Goal: Communication & Community: Answer question/provide support

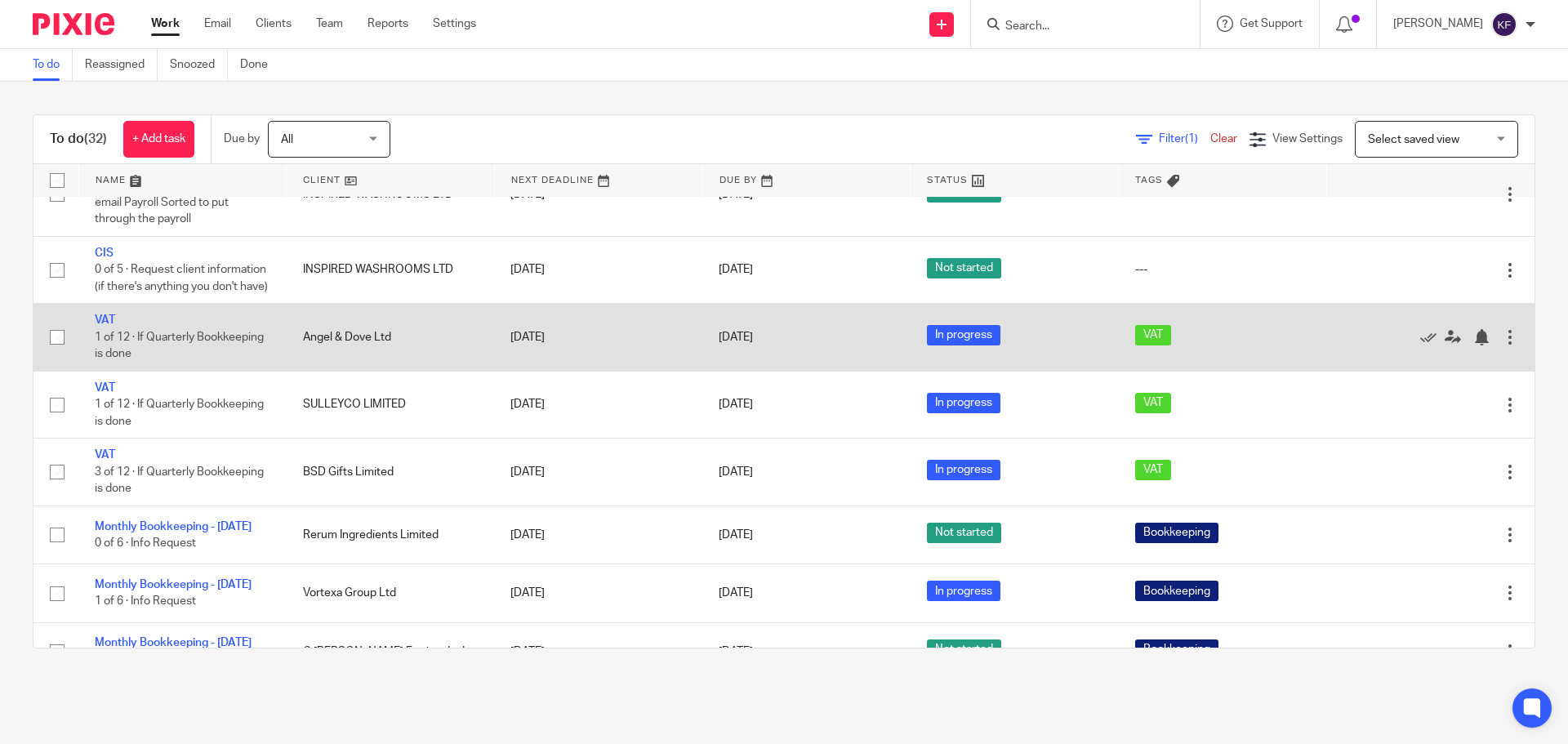
scroll to position [653, 0]
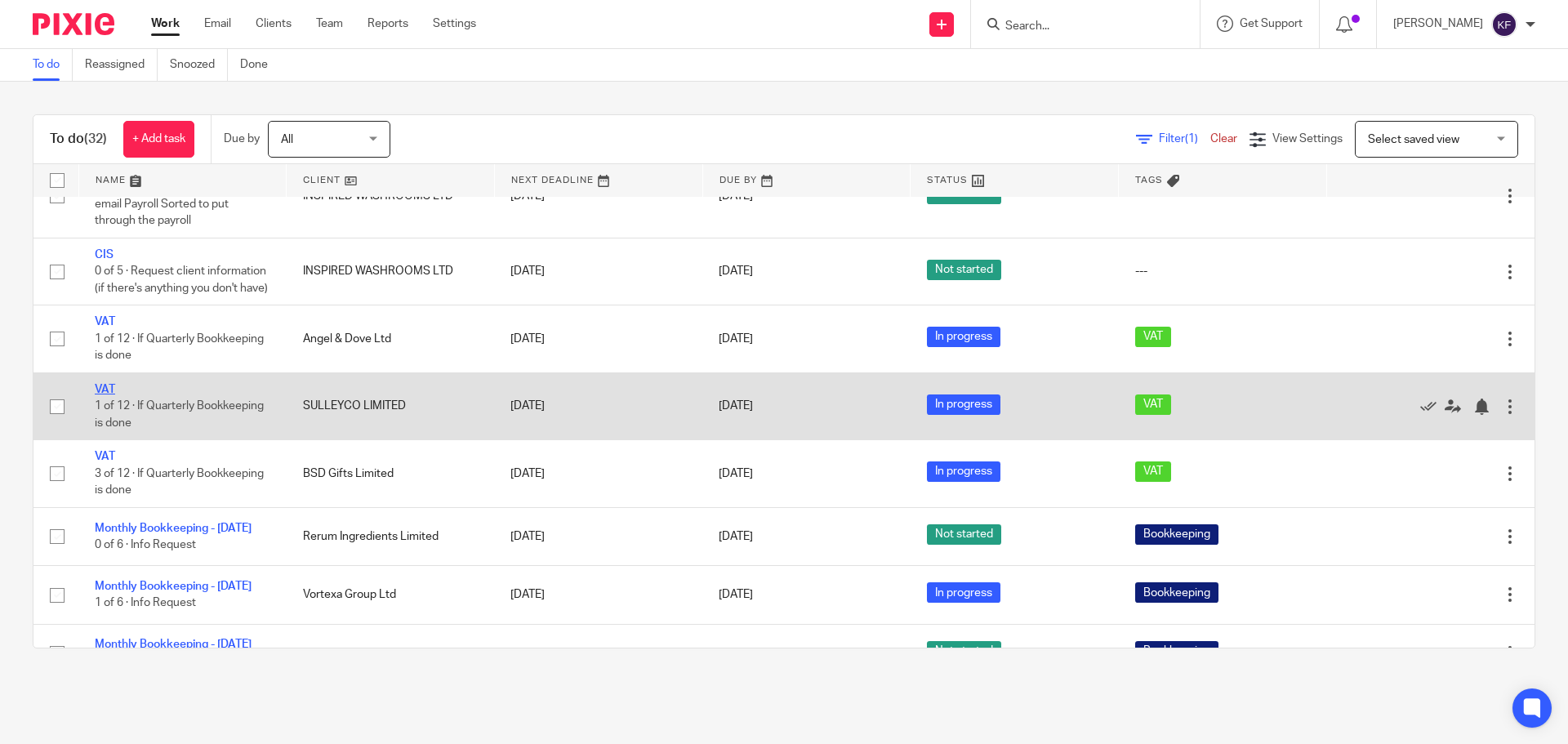
click at [101, 396] on link "VAT" at bounding box center [105, 390] width 20 height 12
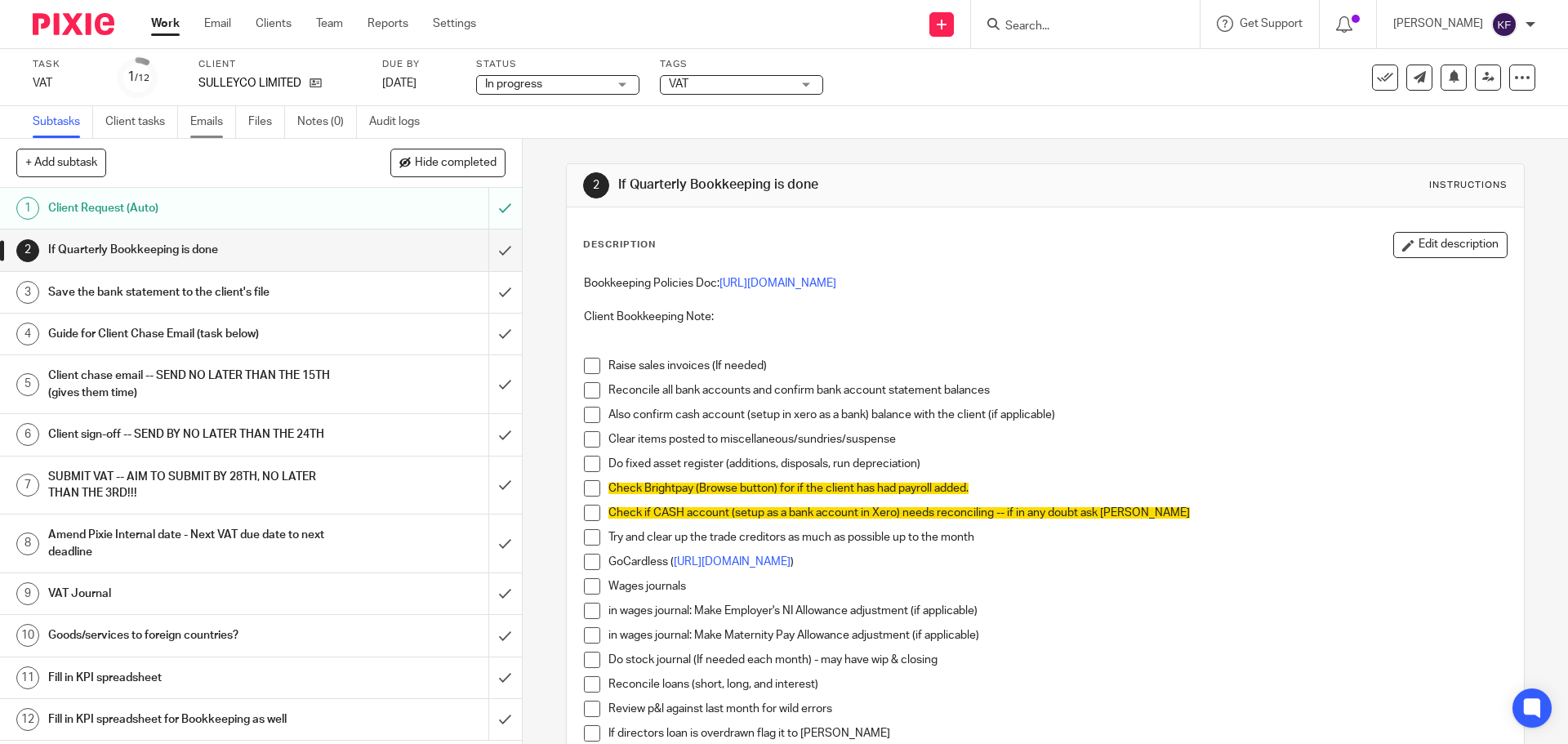
click at [204, 123] on link "Emails" at bounding box center [213, 122] width 45 height 32
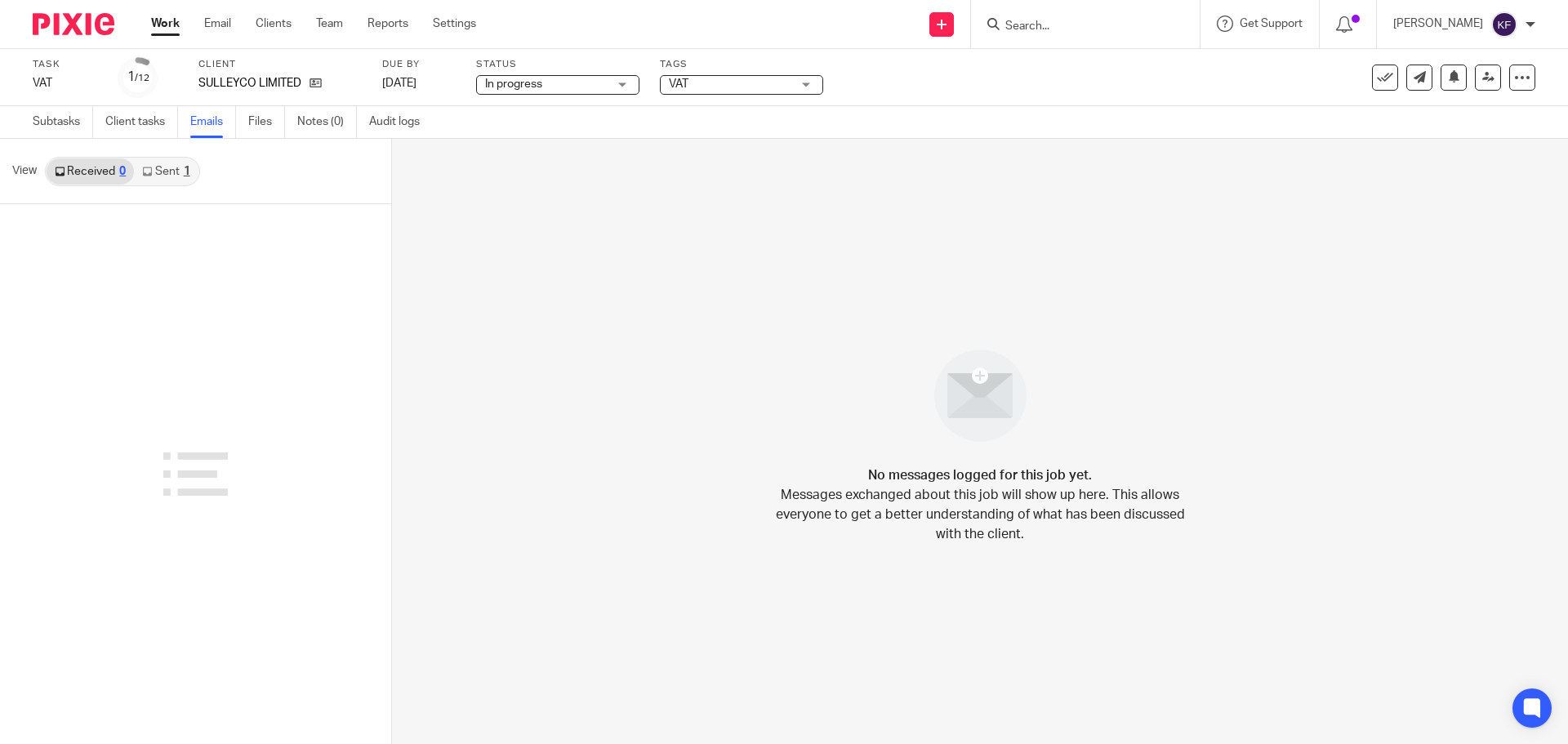
click at [174, 171] on link "Sent 1" at bounding box center [165, 171] width 64 height 26
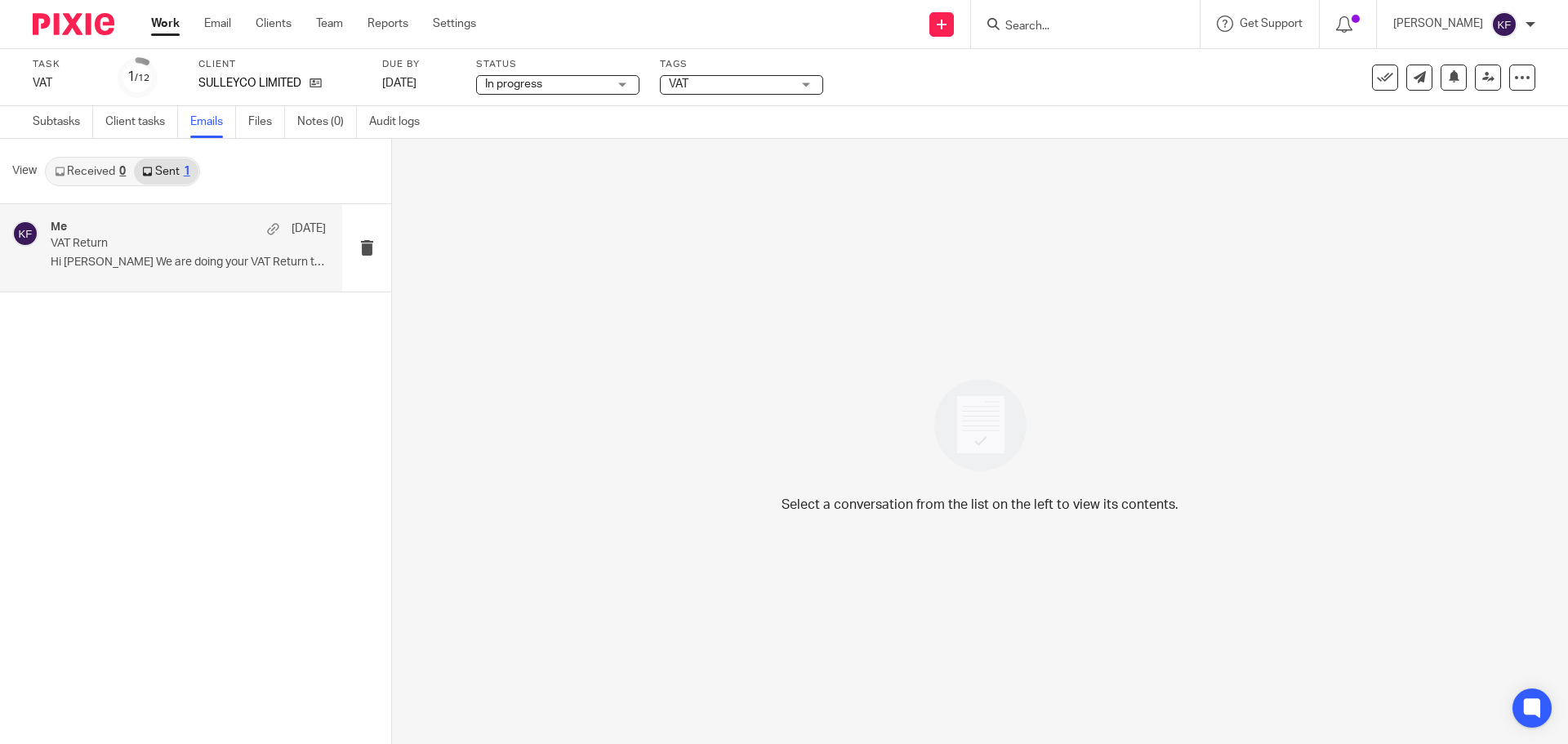
click at [170, 249] on p "VAT Return" at bounding box center [160, 244] width 221 height 14
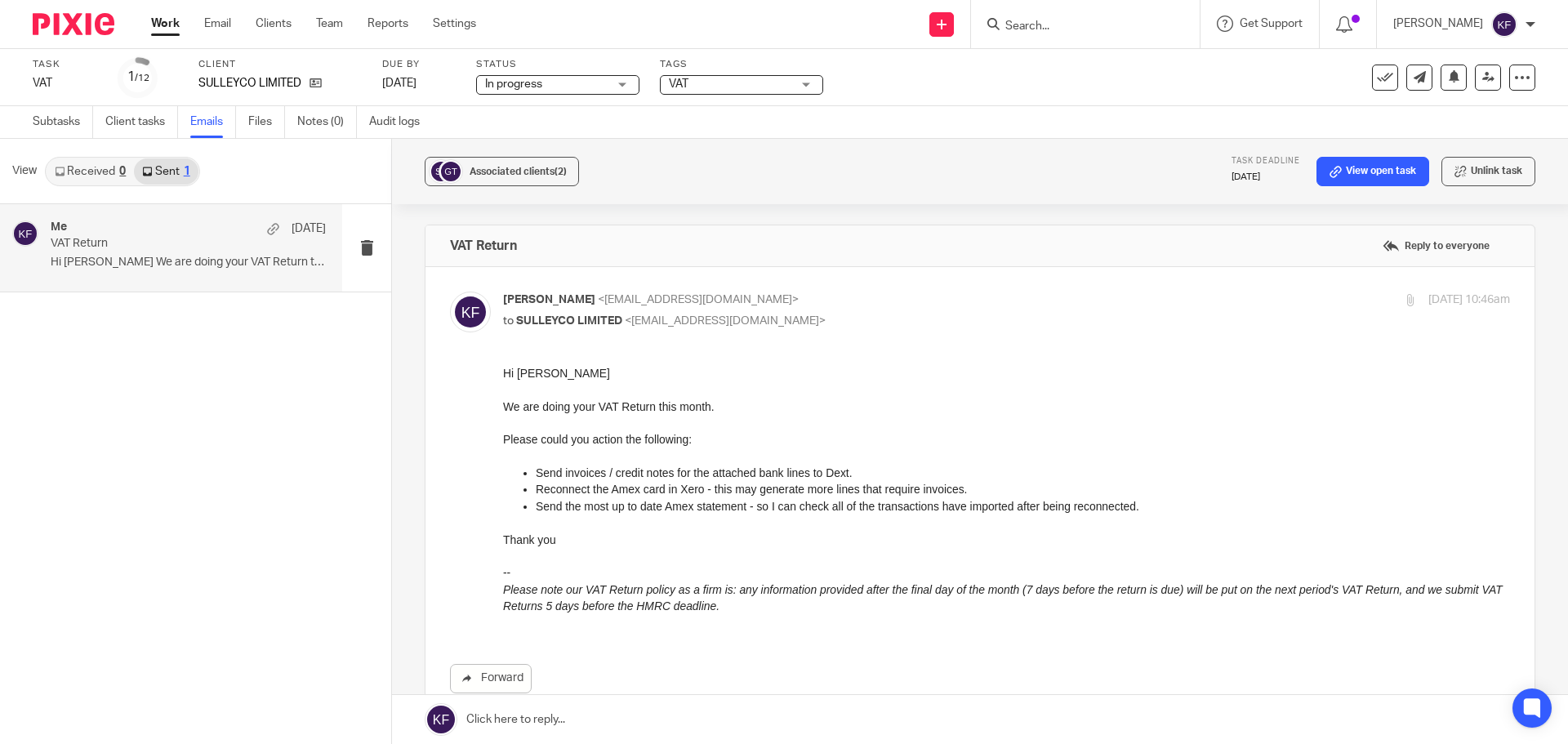
scroll to position [245, 0]
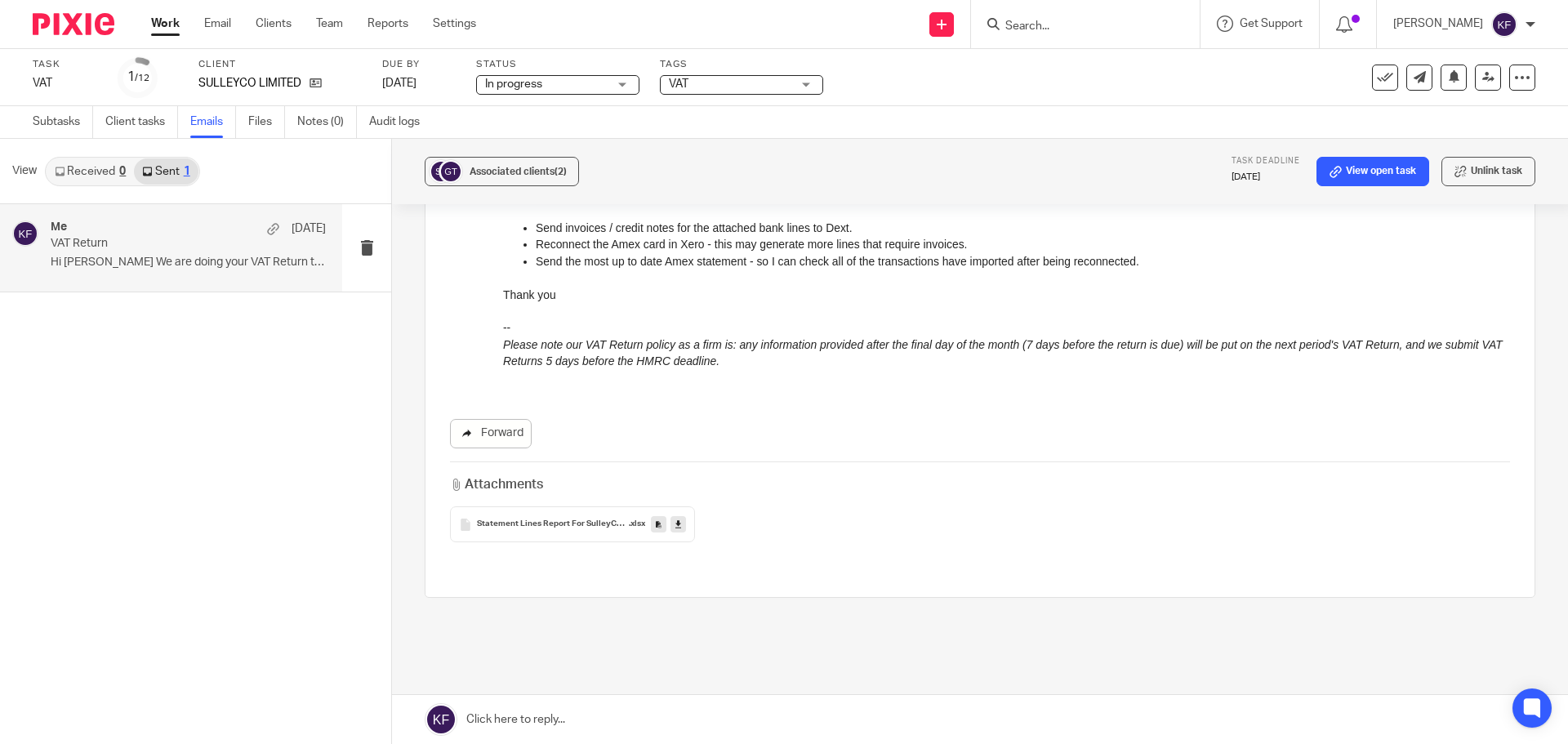
click at [506, 437] on link "Forward" at bounding box center [490, 433] width 81 height 29
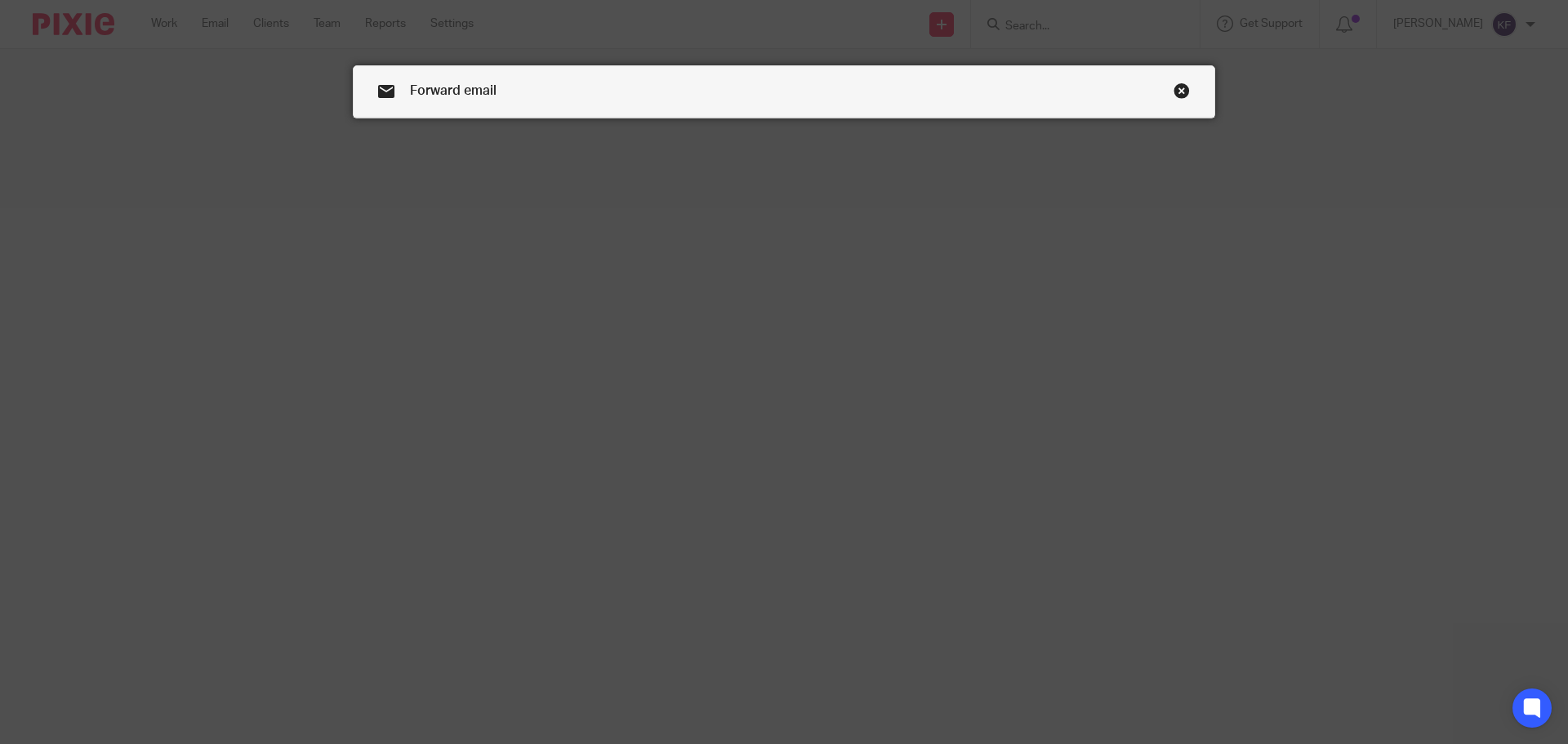
click at [1178, 83] on link "Close this dialog window" at bounding box center [1181, 93] width 16 height 22
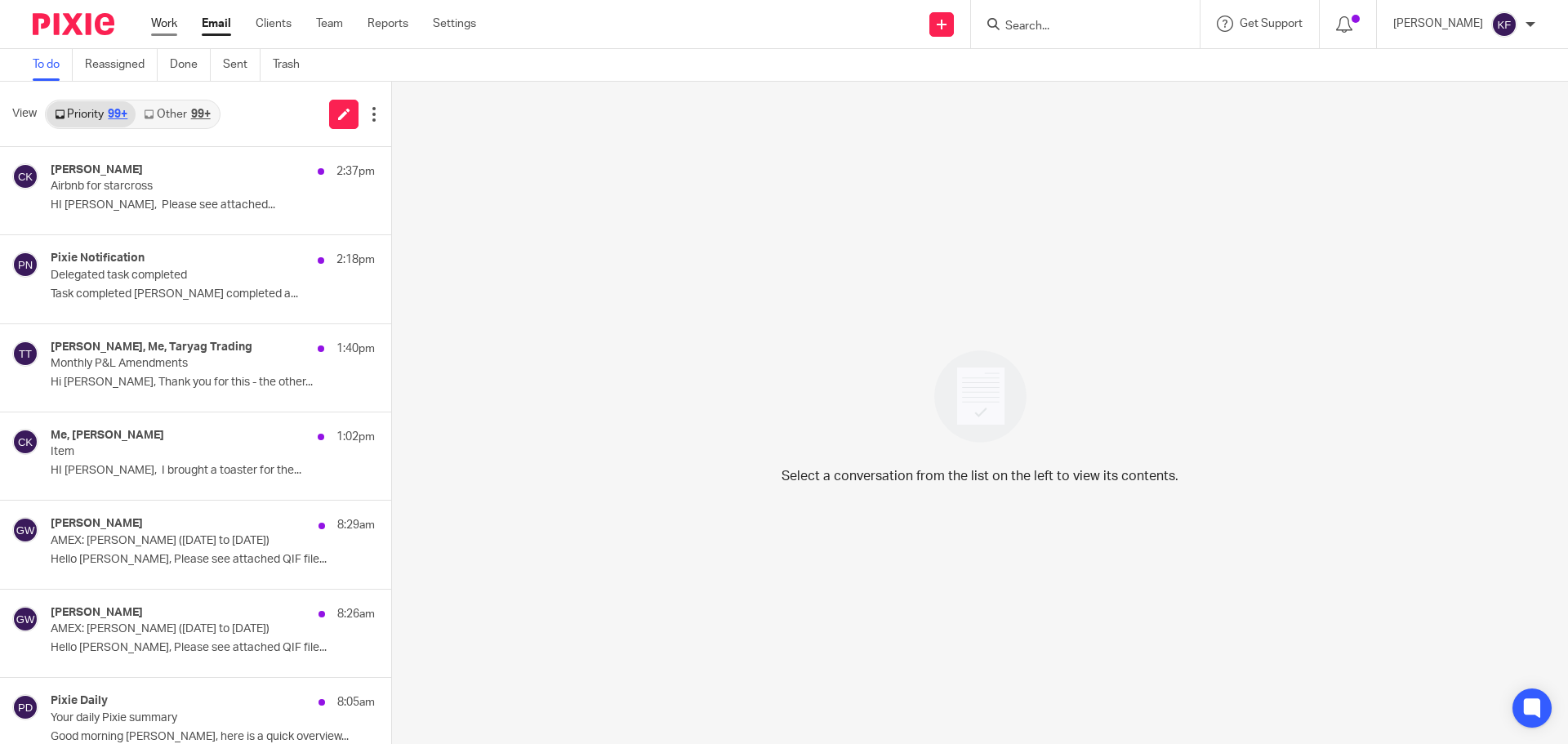
click at [160, 18] on link "Work" at bounding box center [164, 23] width 26 height 16
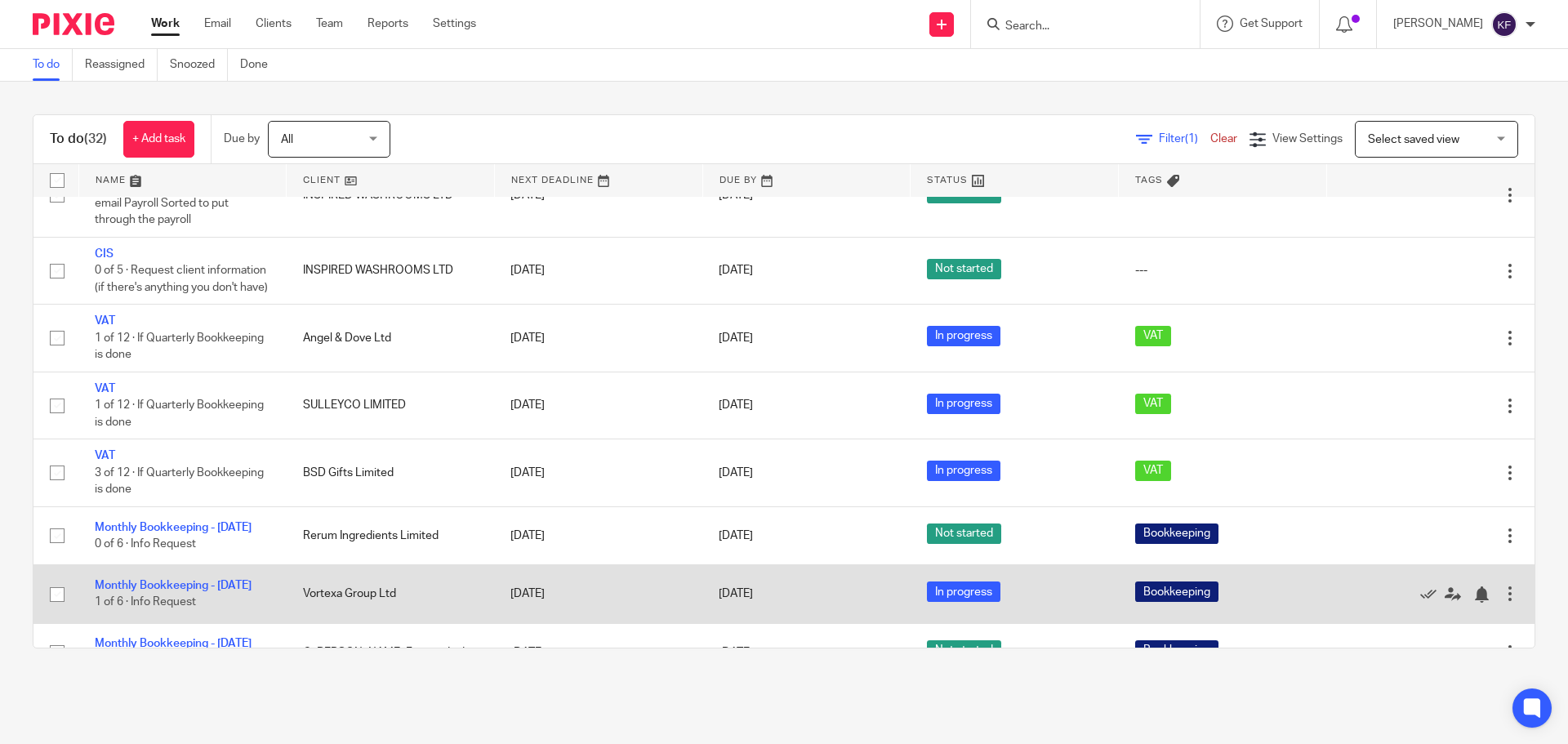
scroll to position [817, 0]
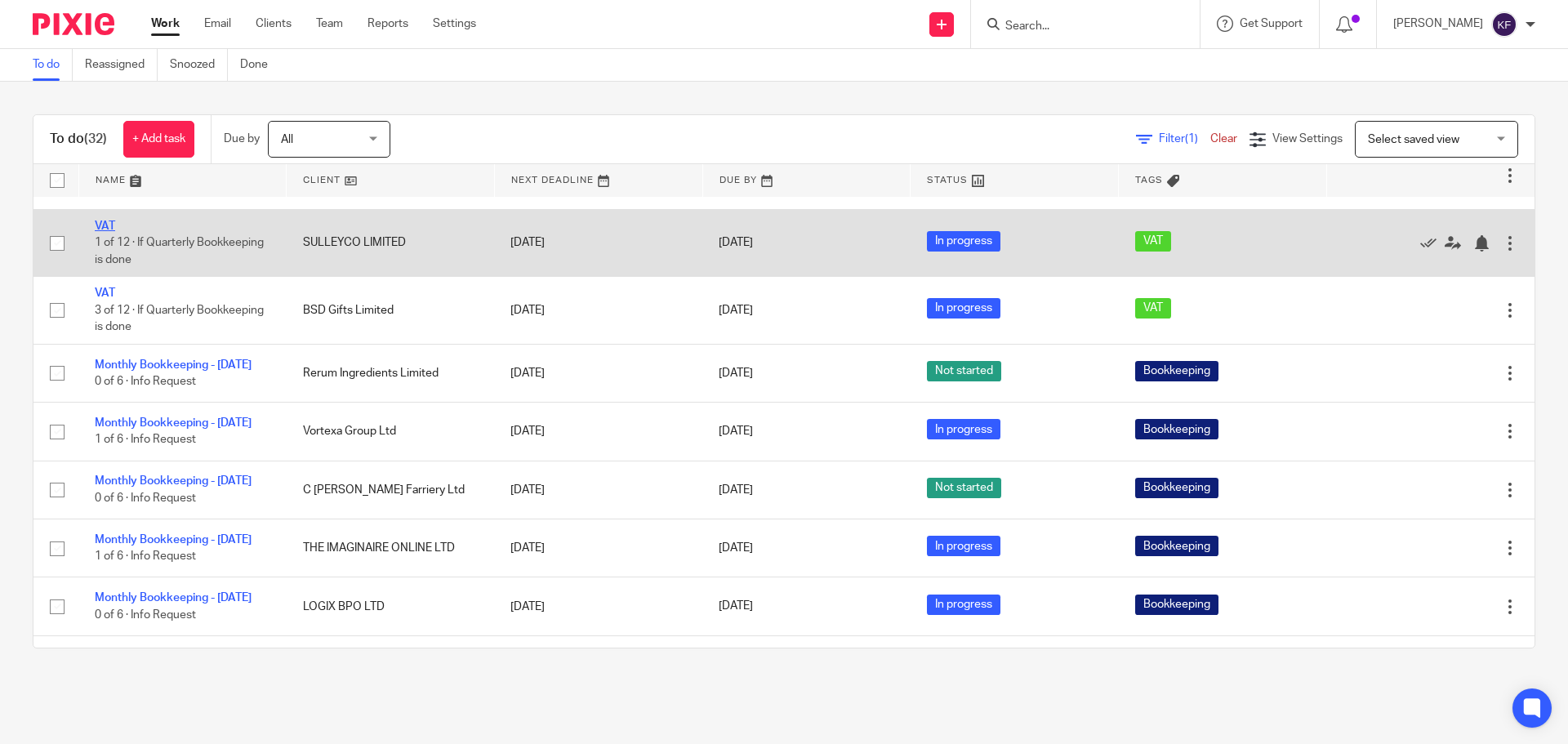
click at [108, 232] on link "VAT" at bounding box center [105, 227] width 20 height 12
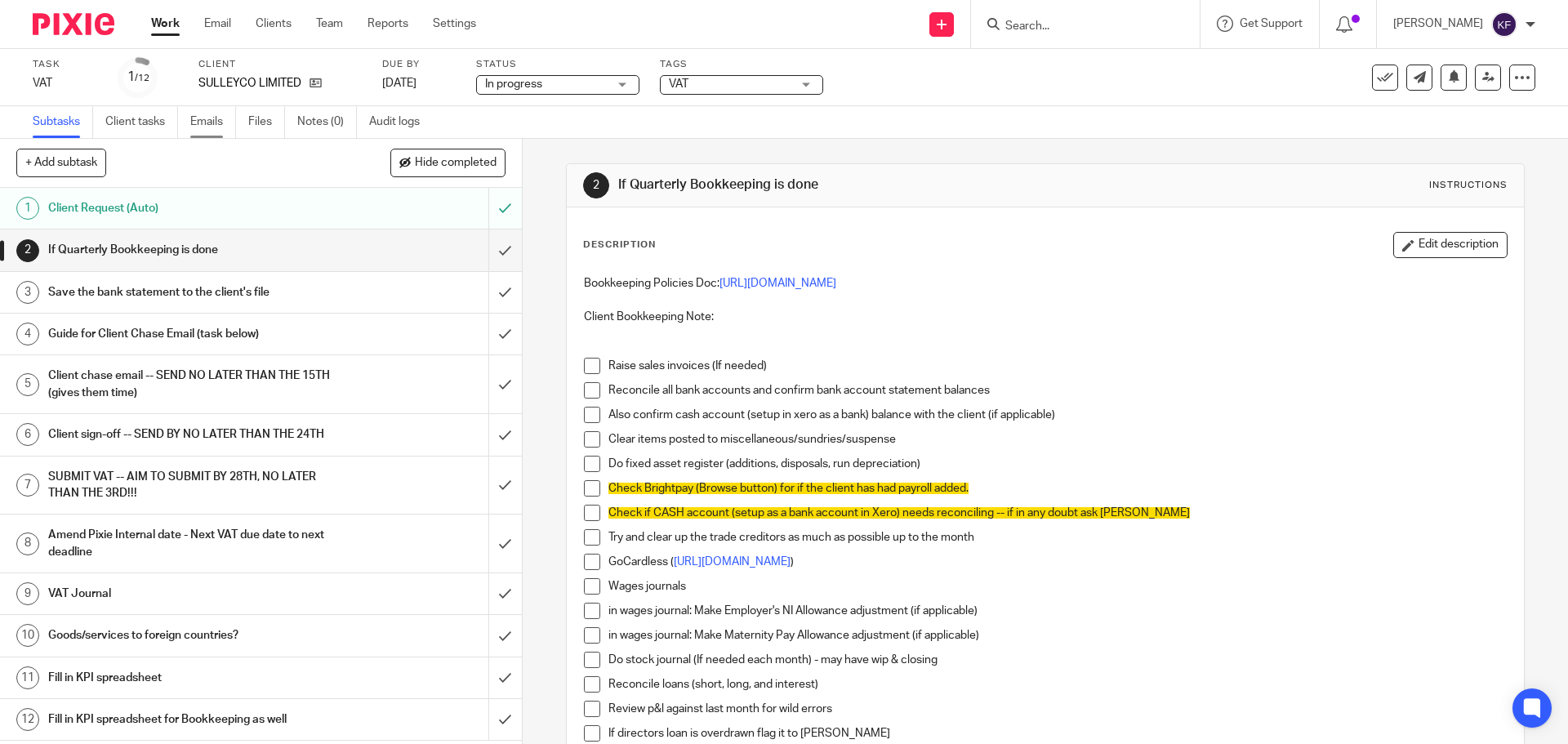
click at [212, 118] on link "Emails" at bounding box center [213, 122] width 45 height 32
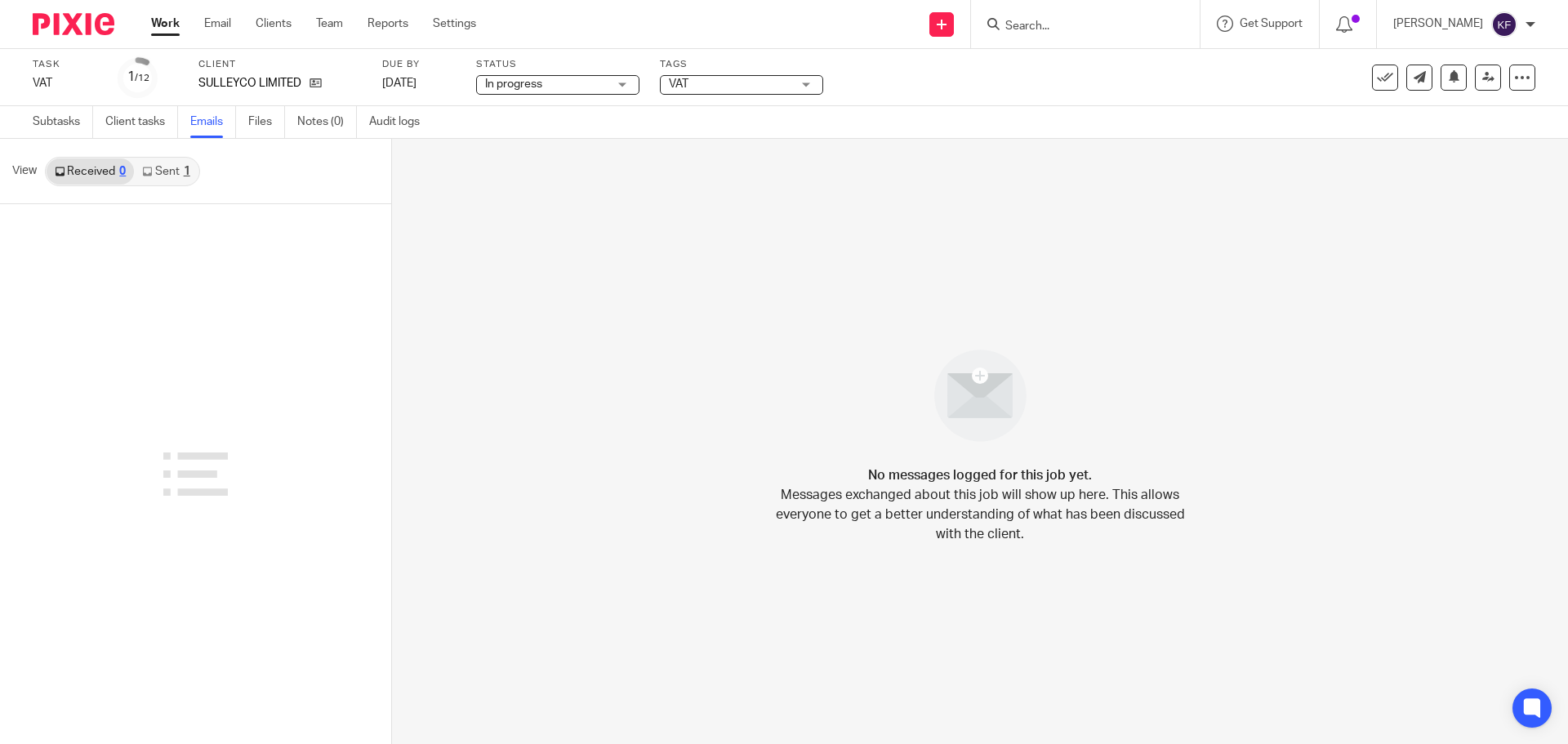
click at [164, 168] on link "Sent 1" at bounding box center [165, 171] width 64 height 26
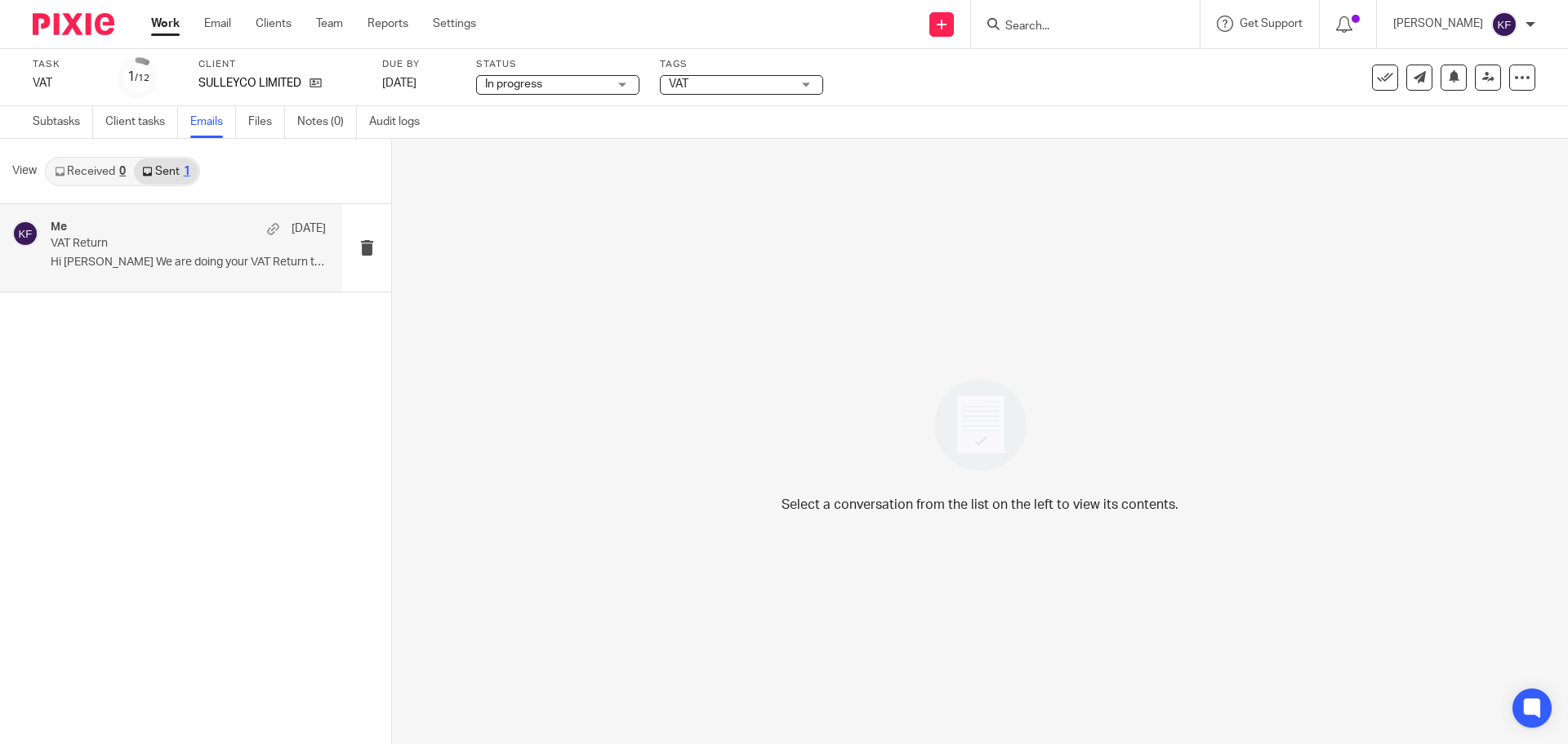
click at [191, 260] on p "Hi [PERSON_NAME] We are doing your VAT Return this..." at bounding box center [188, 262] width 275 height 14
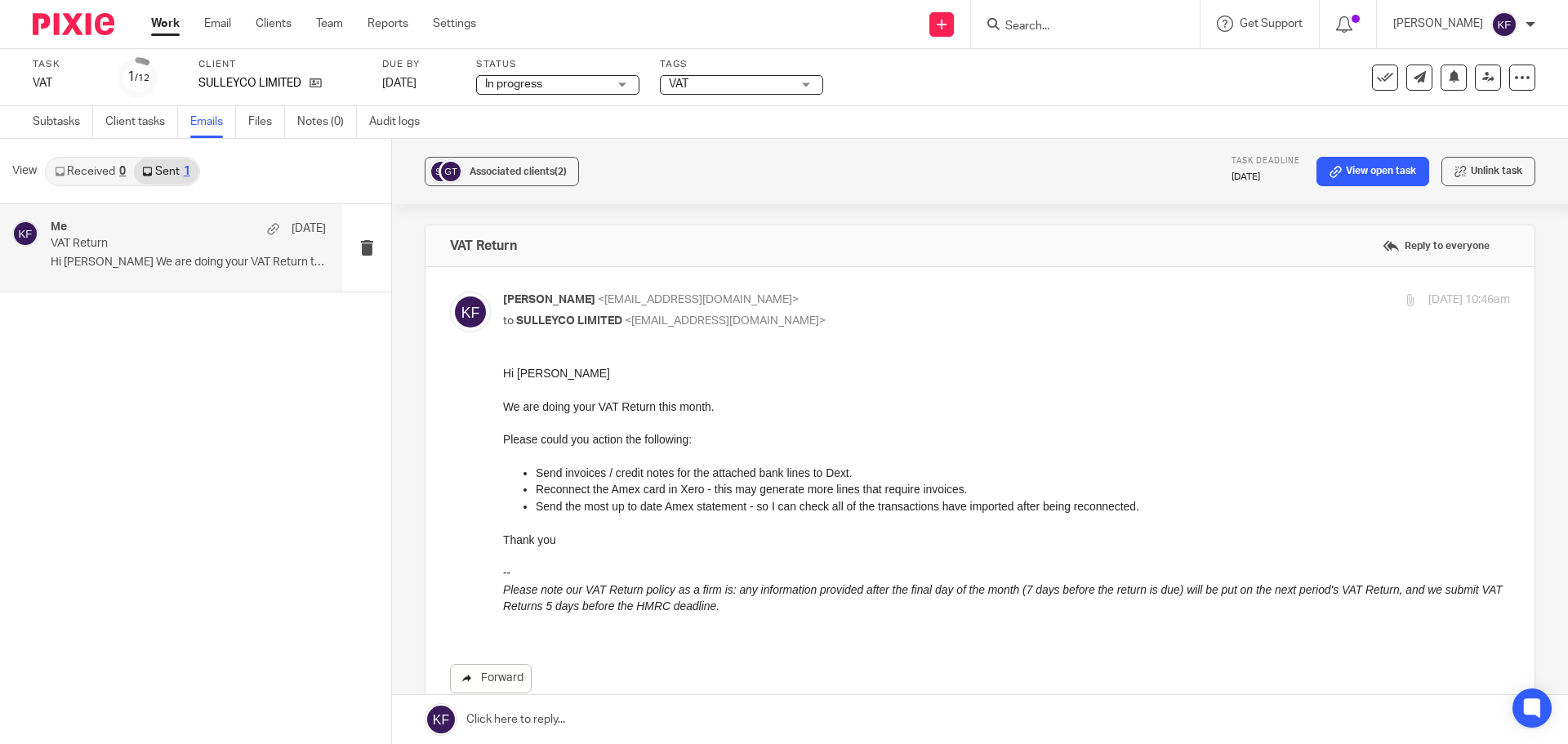
click at [490, 673] on link "Forward" at bounding box center [490, 679] width 81 height 29
click at [216, 24] on link "Email" at bounding box center [218, 23] width 27 height 16
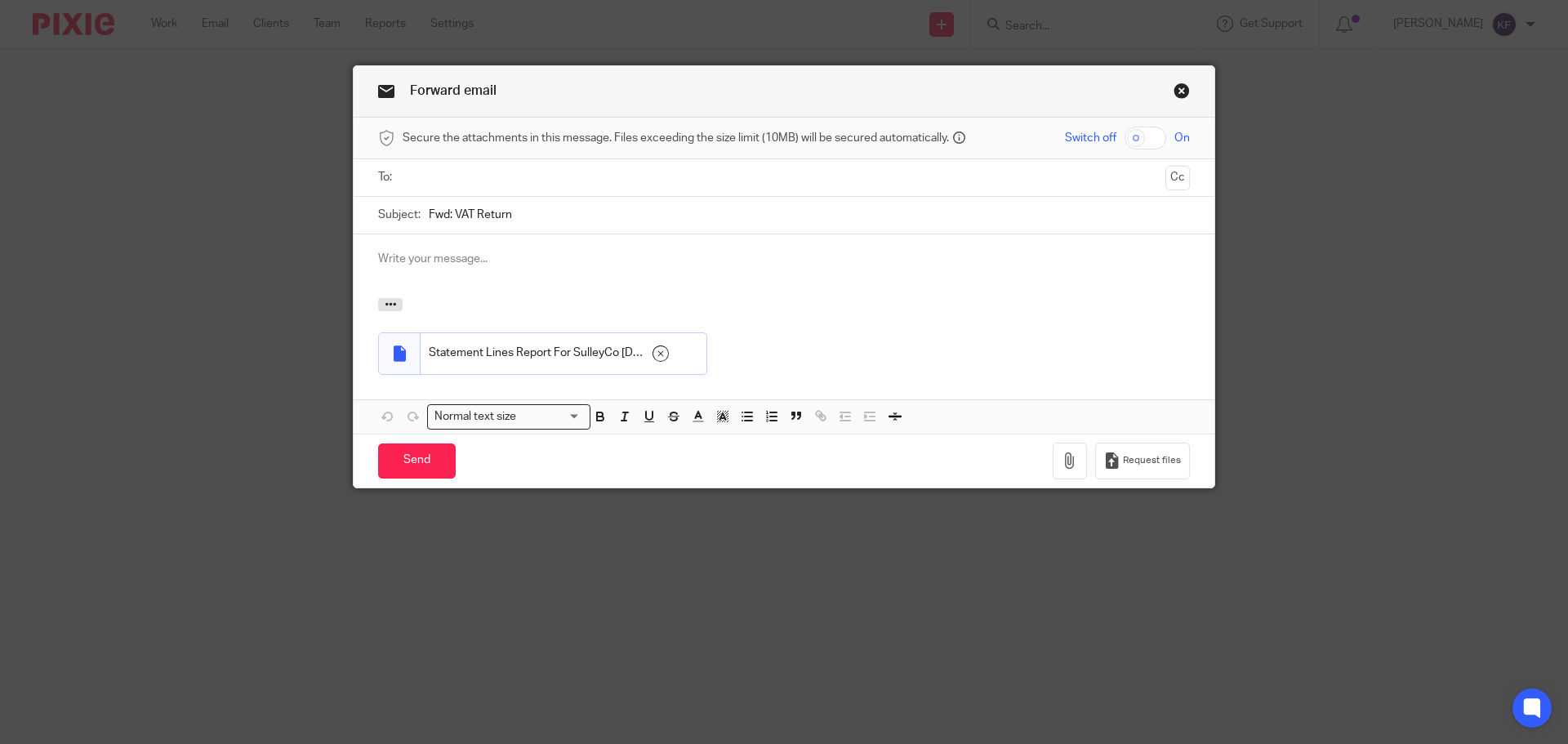
click at [449, 211] on input "Fwd: VAT Return" at bounding box center [810, 215] width 761 height 37
drag, startPoint x: 445, startPoint y: 211, endPoint x: 383, endPoint y: 209, distance: 62.0
click at [383, 209] on div "Subject: Fwd: VAT Return" at bounding box center [784, 215] width 812 height 37
type input "URGENT - VAT Return"
click at [417, 262] on p at bounding box center [784, 259] width 812 height 16
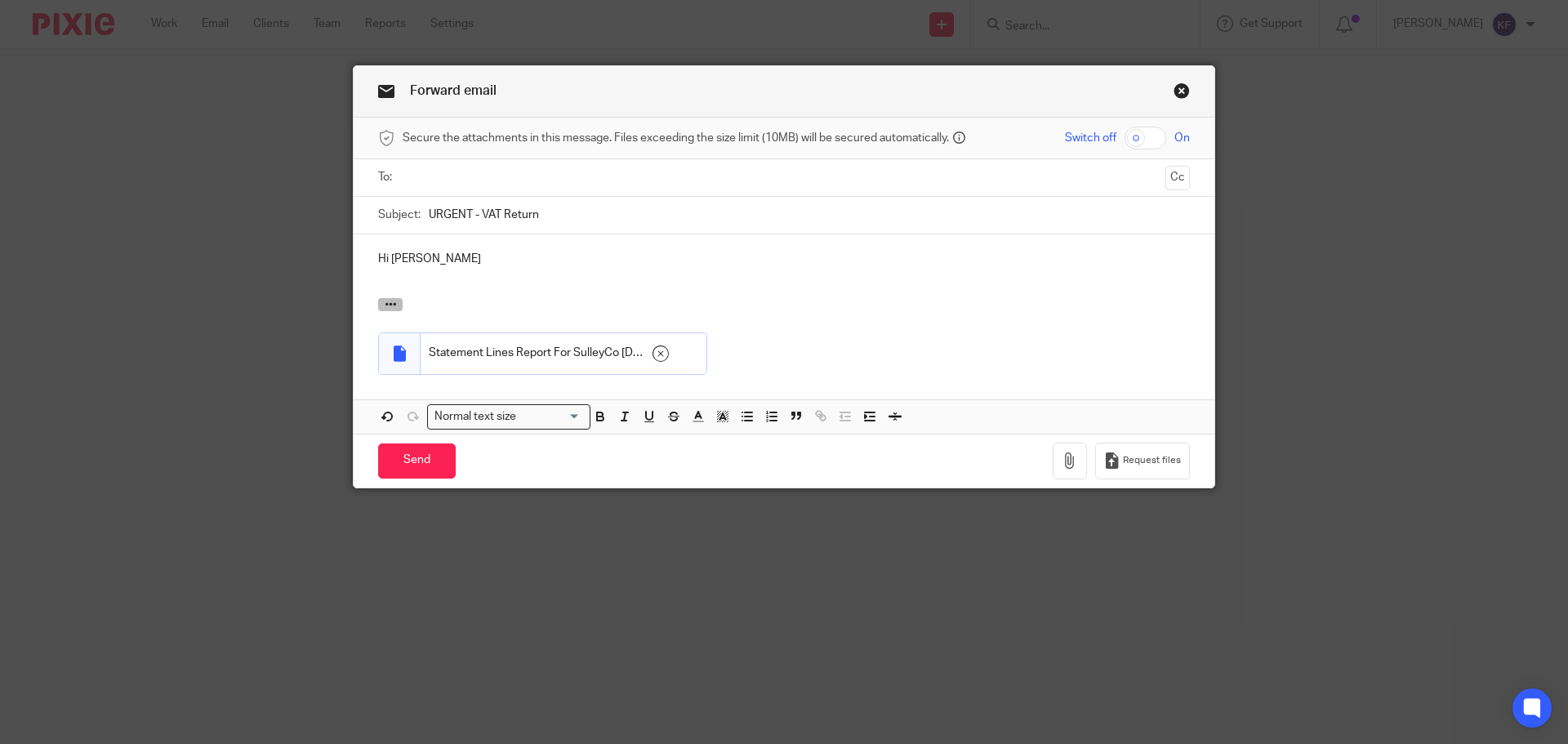
click at [385, 302] on icon "button" at bounding box center [391, 304] width 13 height 13
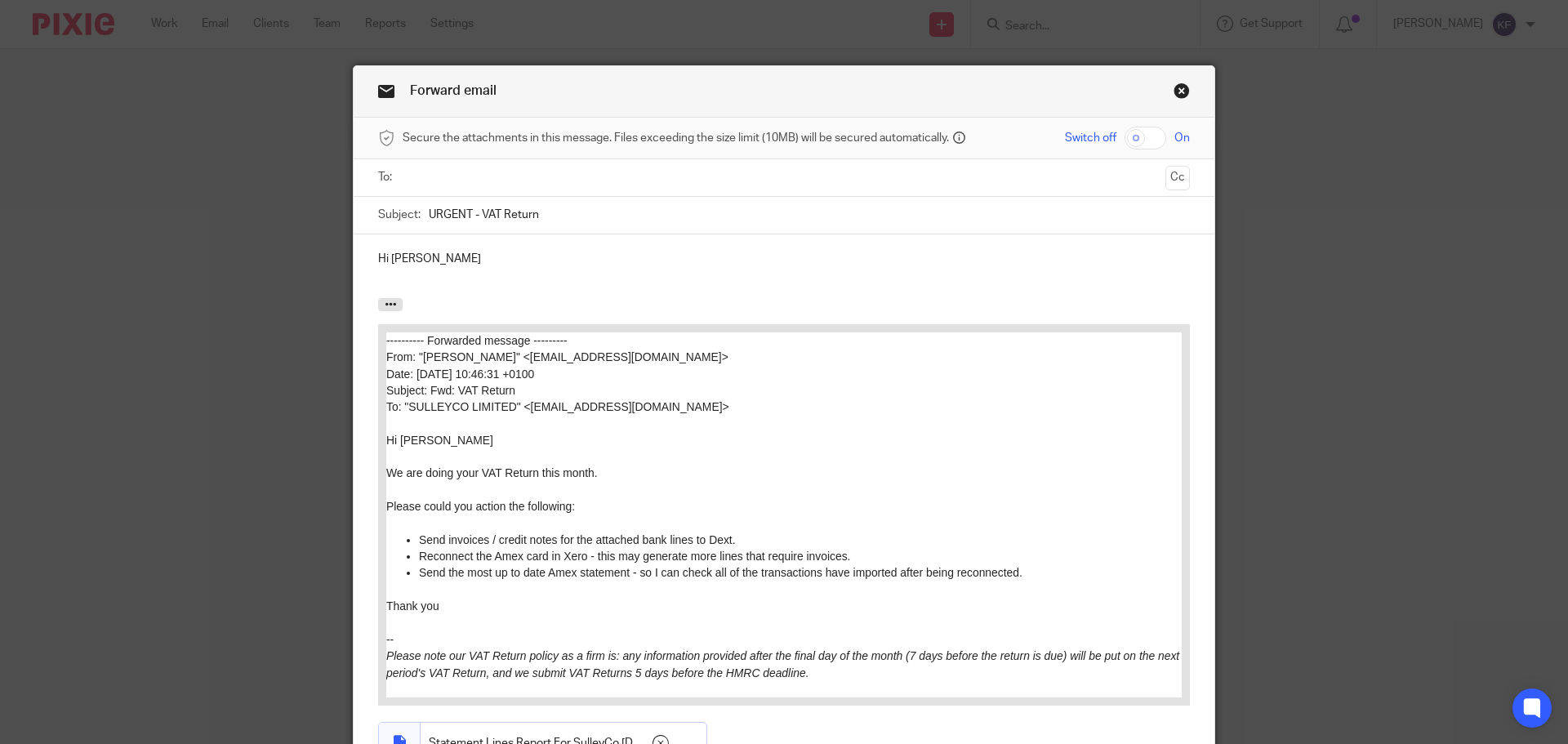
scroll to position [81, 0]
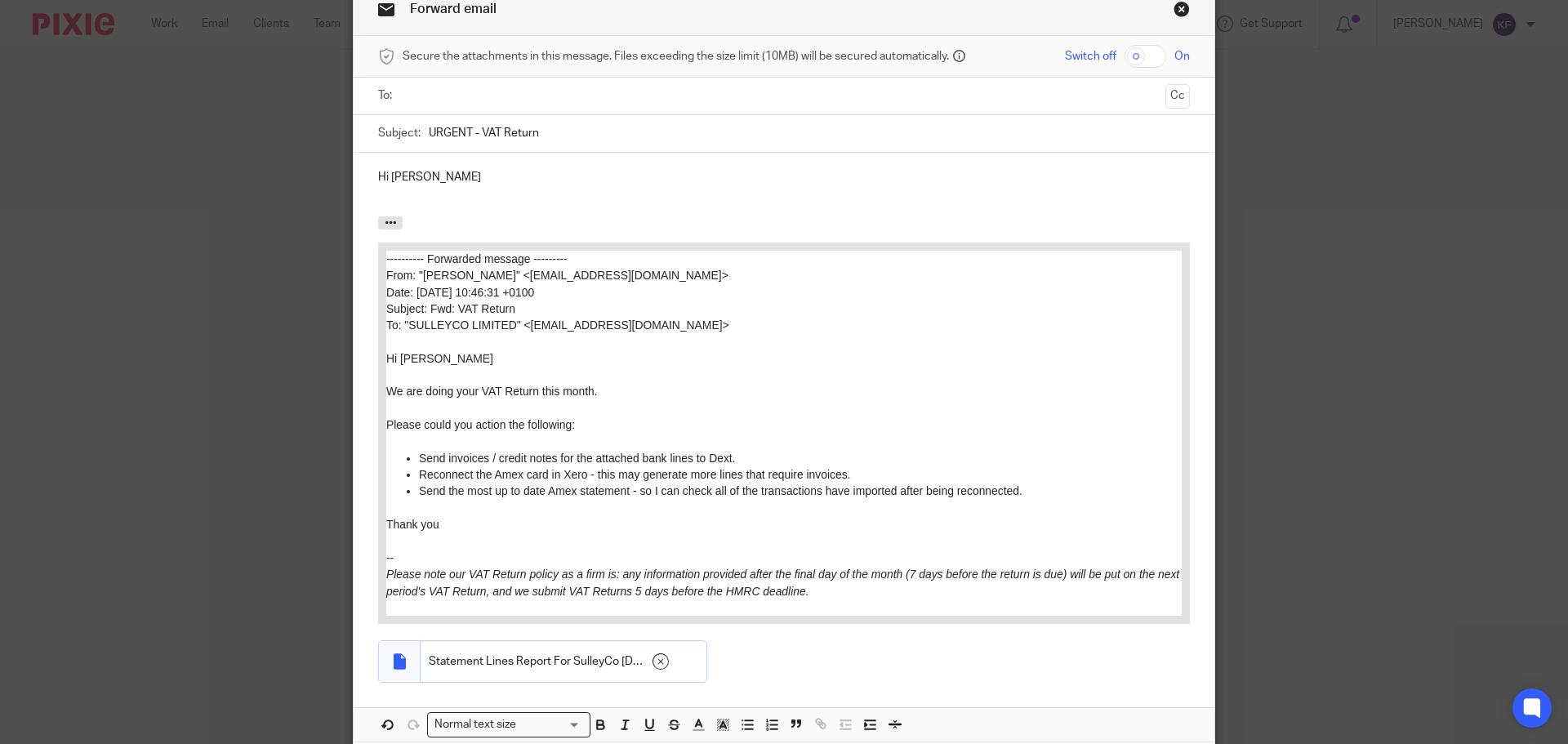
click at [448, 182] on p "Hi George" at bounding box center [784, 176] width 812 height 16
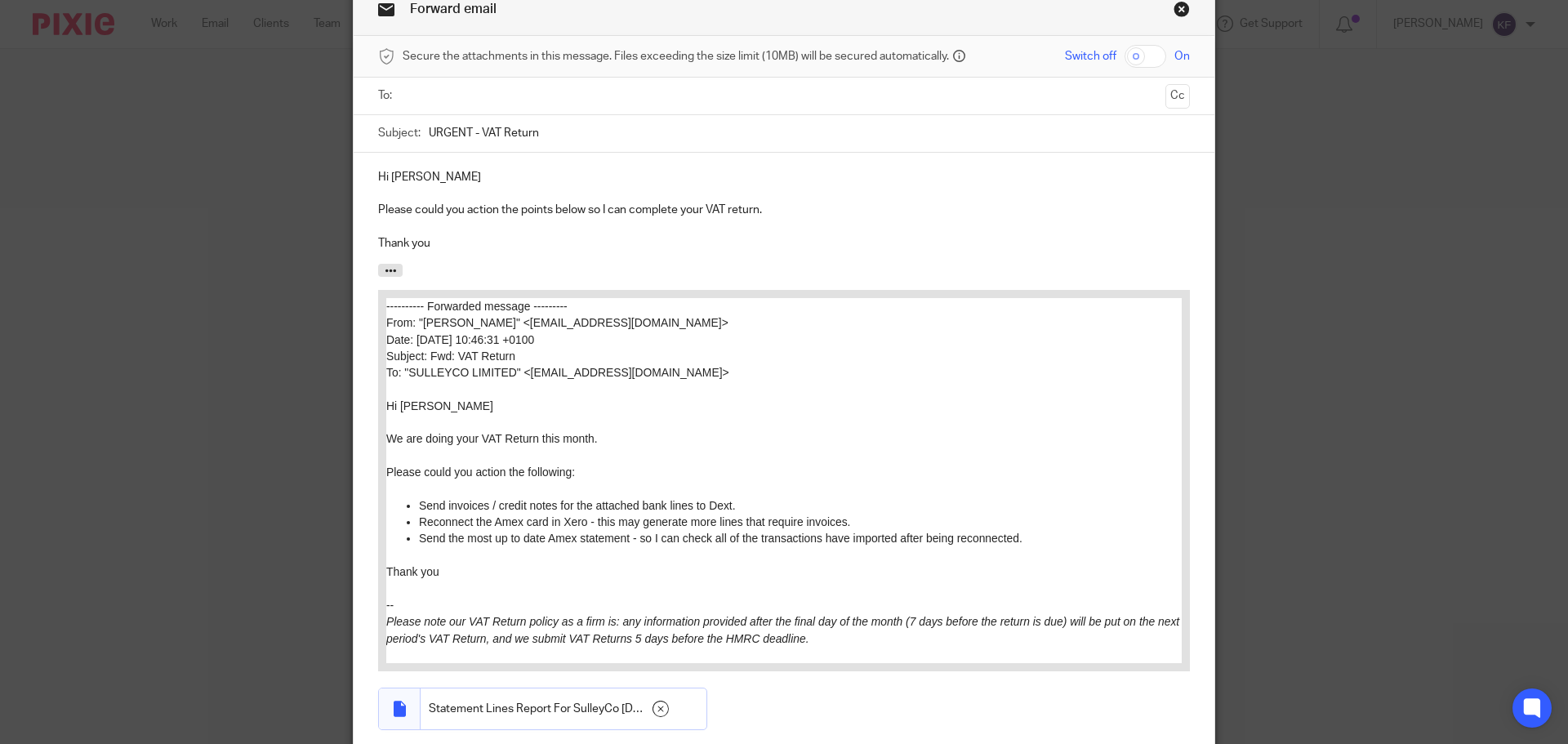
click at [579, 209] on p "Please could you action the points below so I can complete your VAT return." at bounding box center [784, 209] width 812 height 16
click at [478, 96] on input "text" at bounding box center [784, 96] width 751 height 18
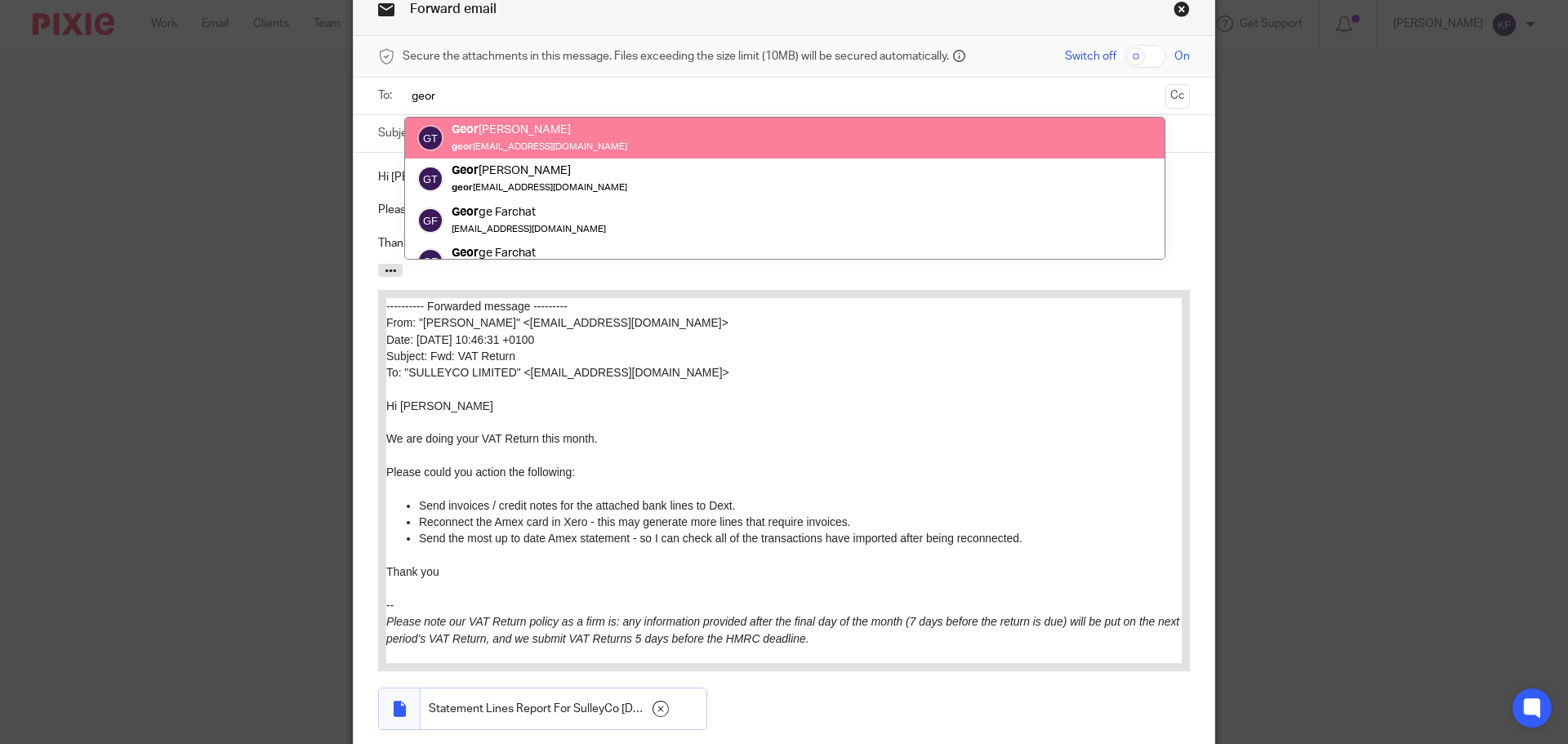
type input "geor"
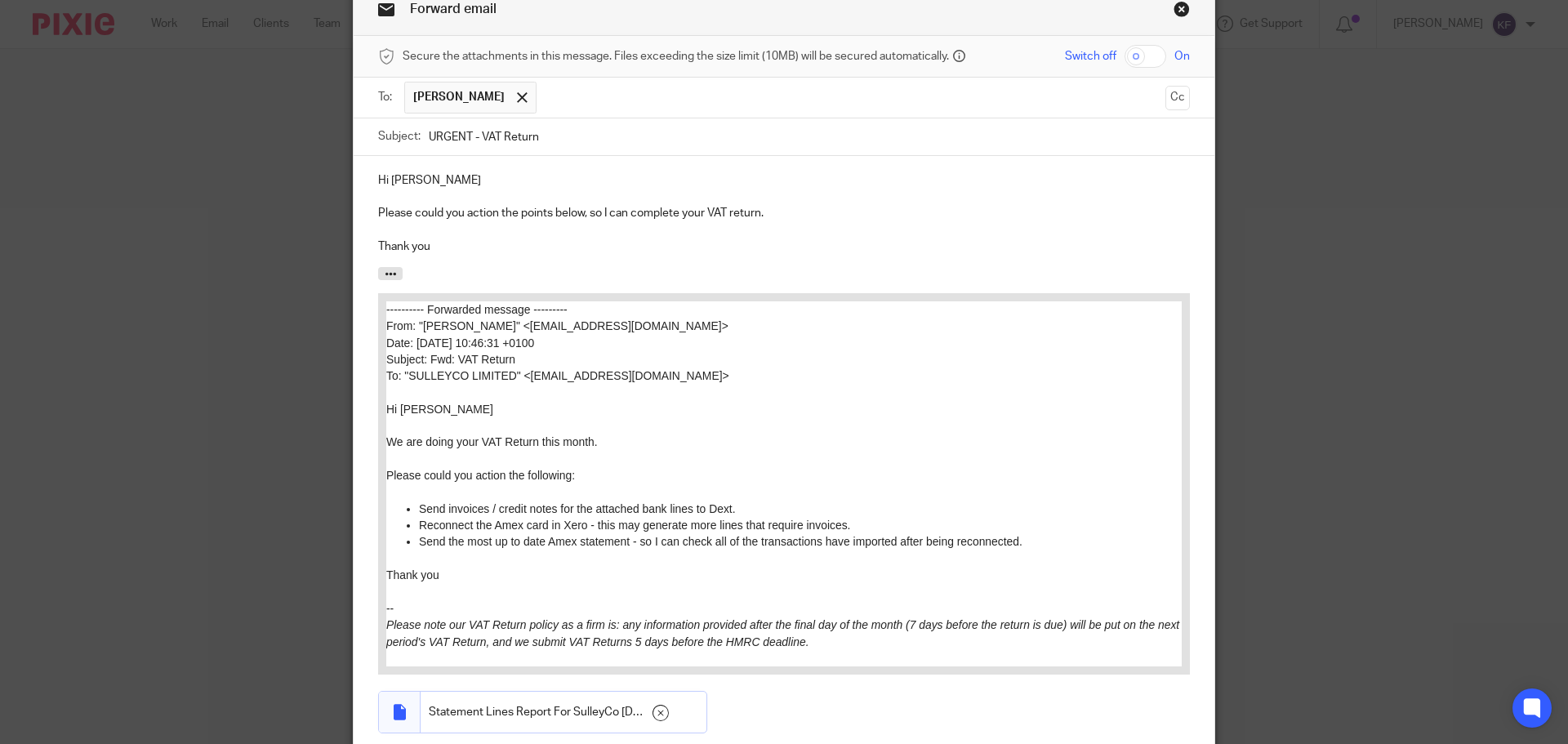
click at [580, 214] on p "Please could you action the points below, so I can complete your VAT return." at bounding box center [784, 212] width 812 height 16
click at [443, 238] on p at bounding box center [784, 230] width 812 height 16
click at [451, 253] on p "Thank you" at bounding box center [784, 246] width 812 height 16
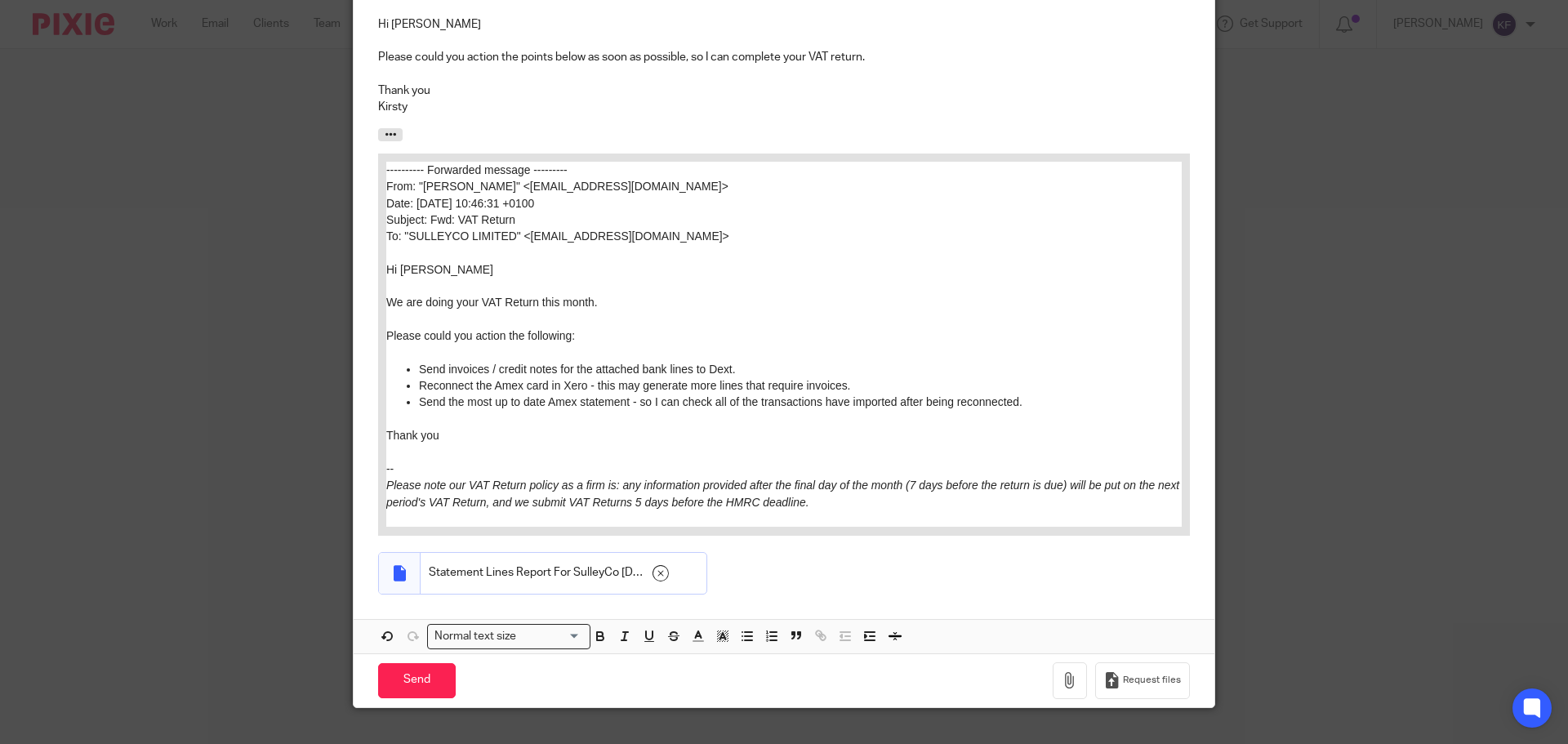
scroll to position [245, 0]
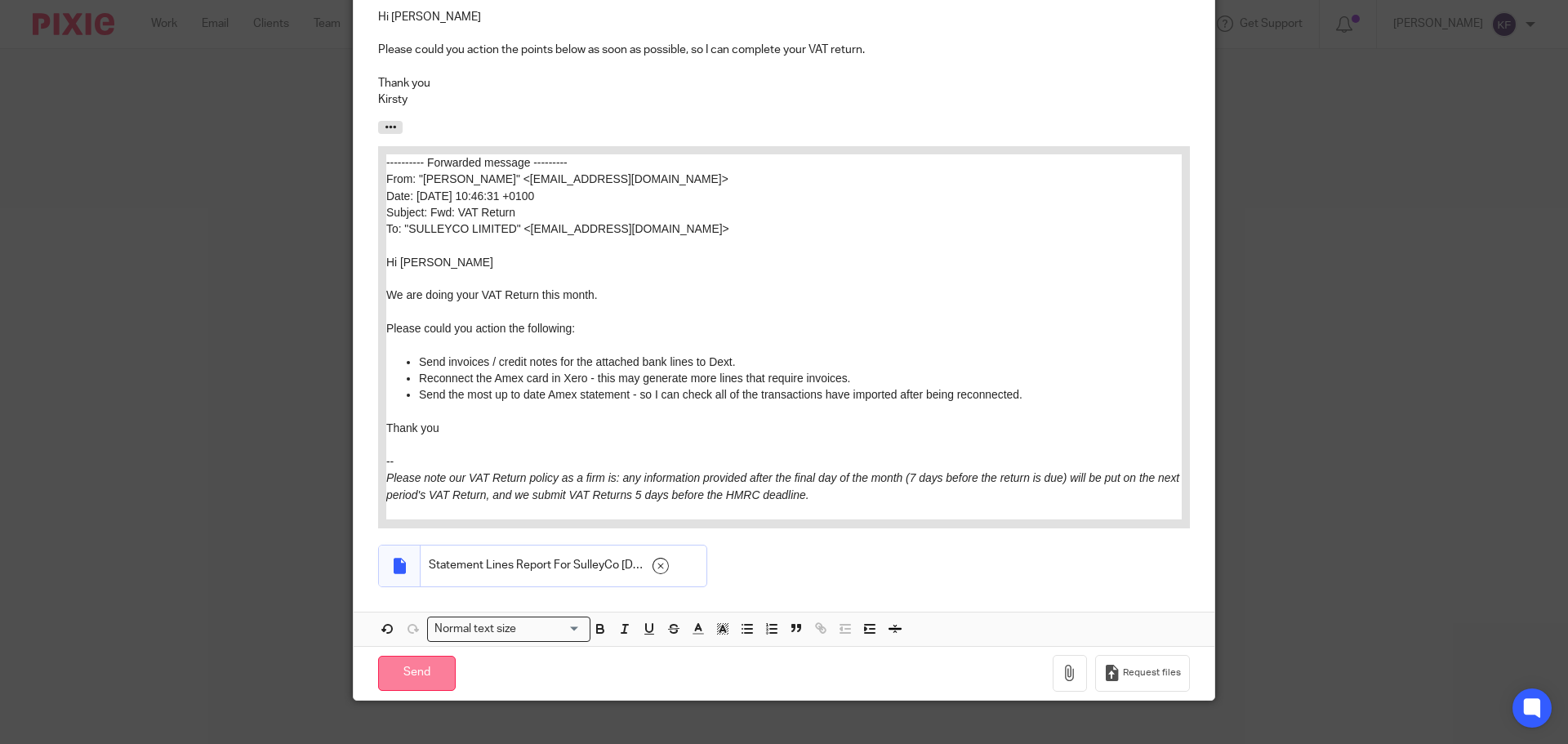
click at [416, 680] on input "Send" at bounding box center [417, 673] width 77 height 35
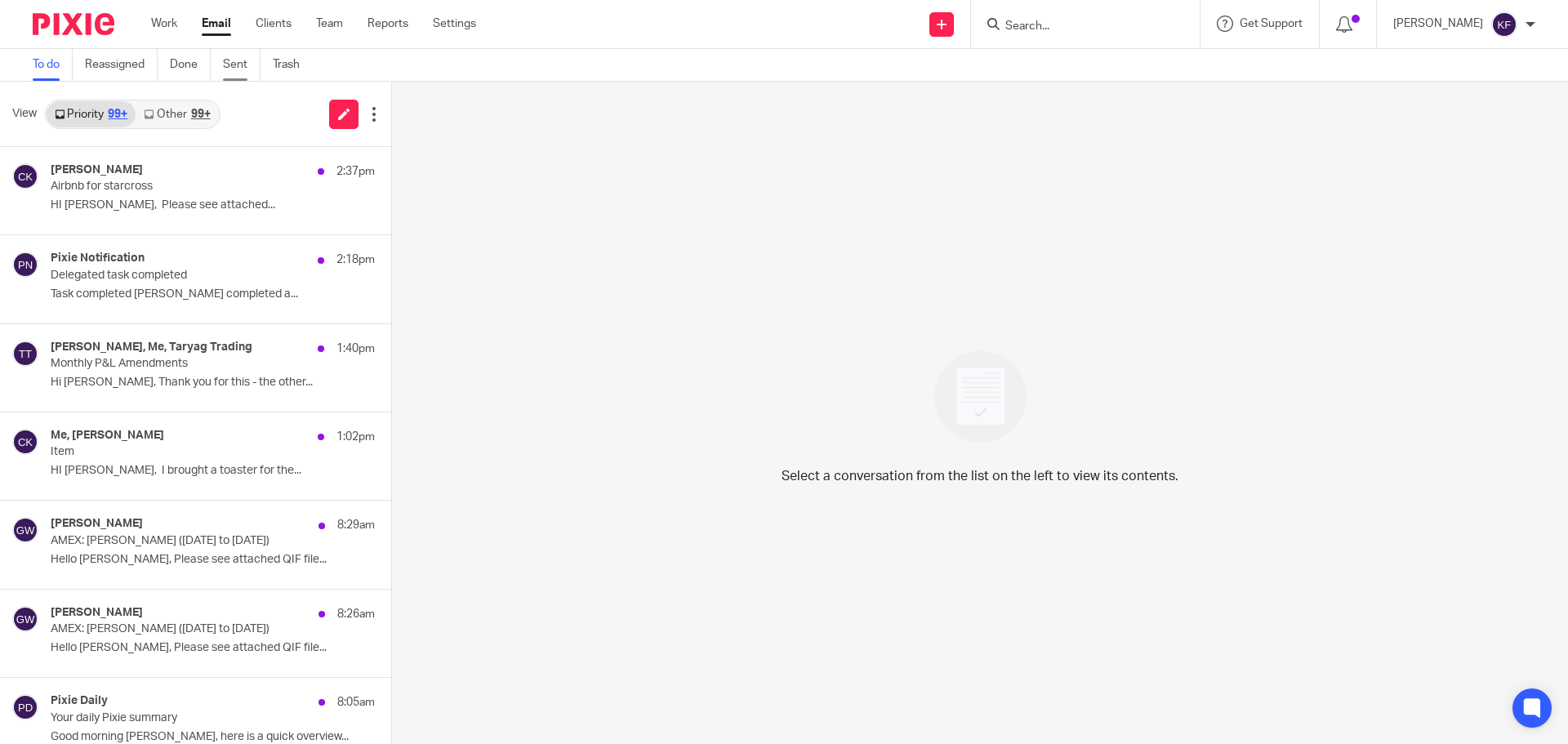
click at [239, 65] on link "Sent" at bounding box center [241, 65] width 38 height 32
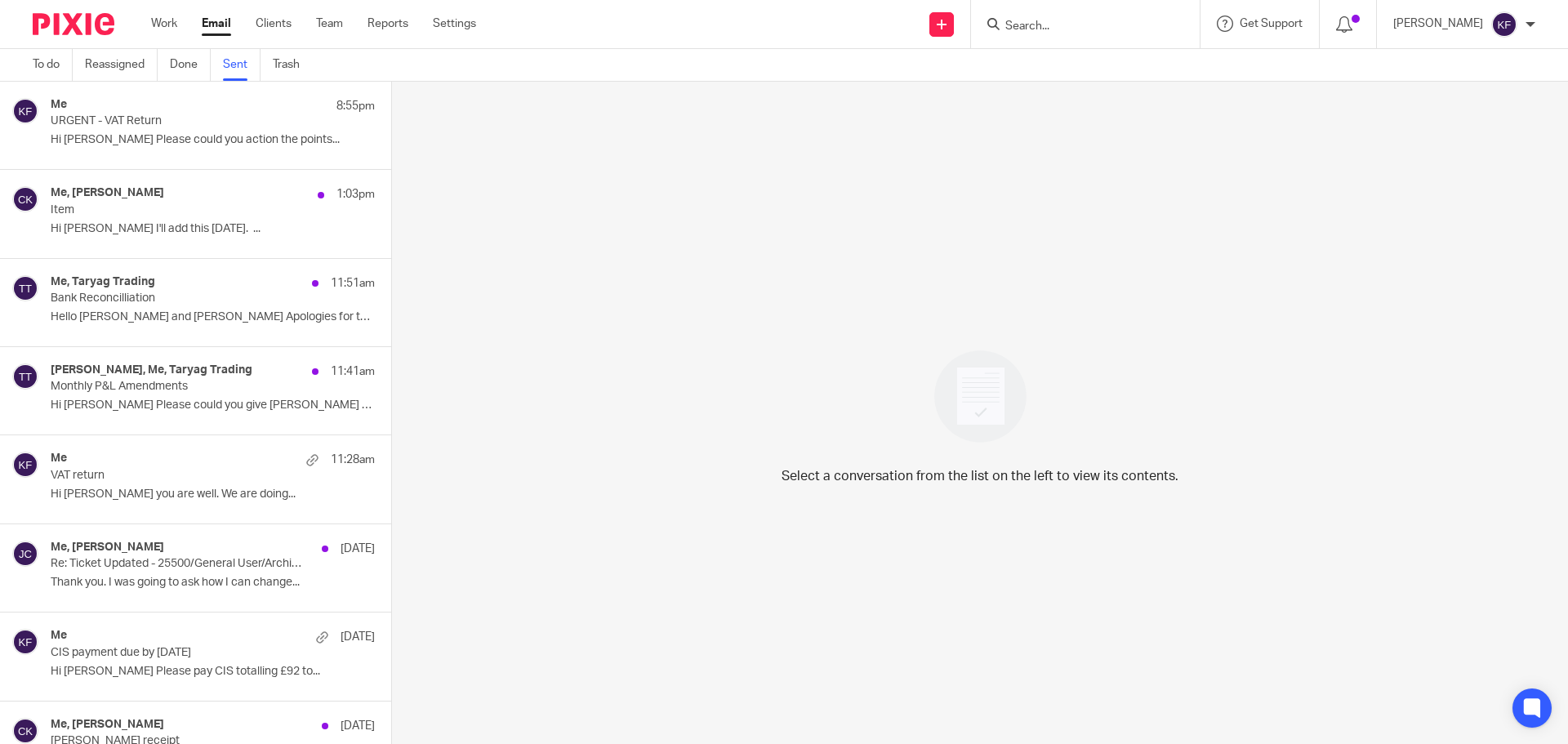
click at [337, 114] on p "8:55pm" at bounding box center [356, 106] width 39 height 16
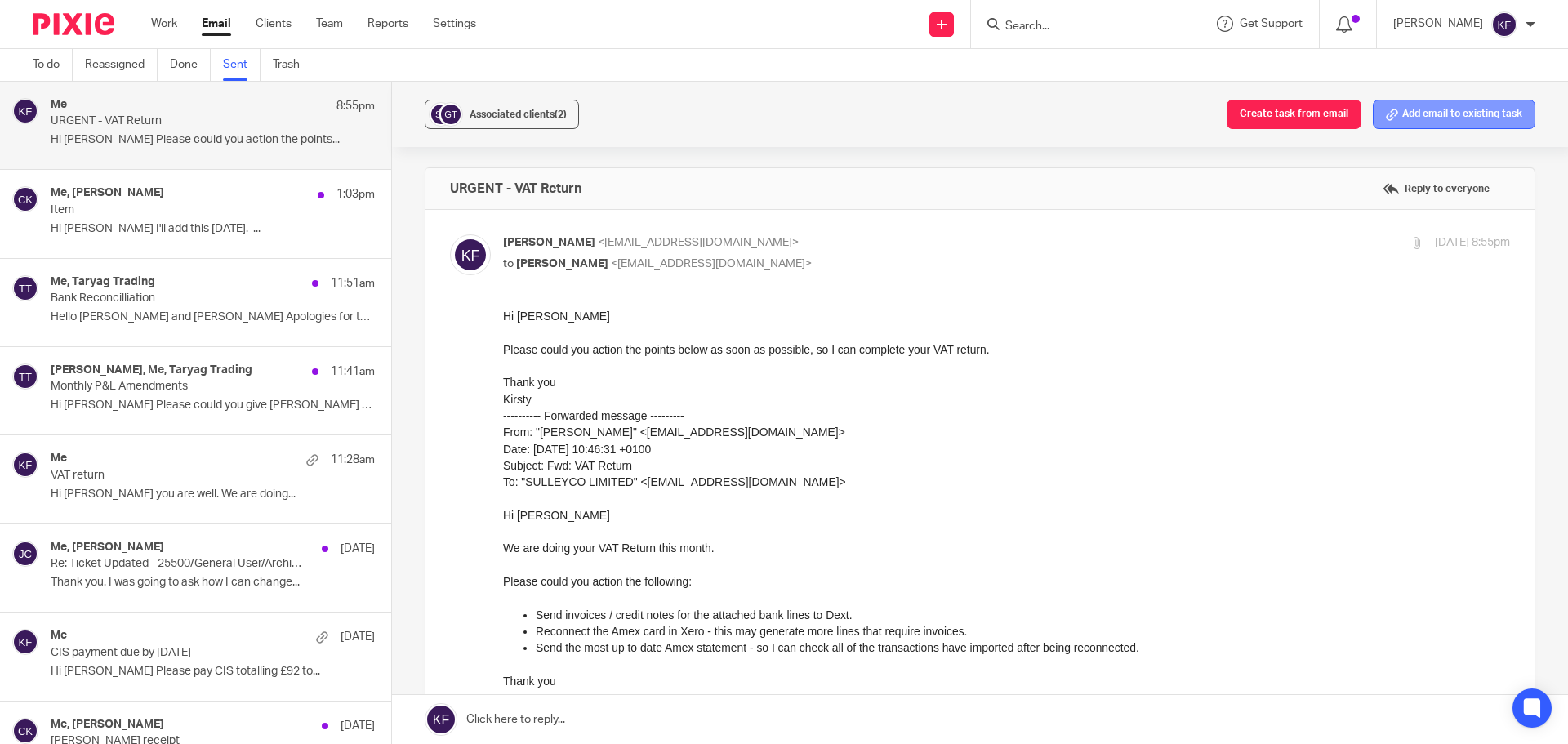
click at [1416, 115] on button "Add email to existing task" at bounding box center [1455, 114] width 163 height 29
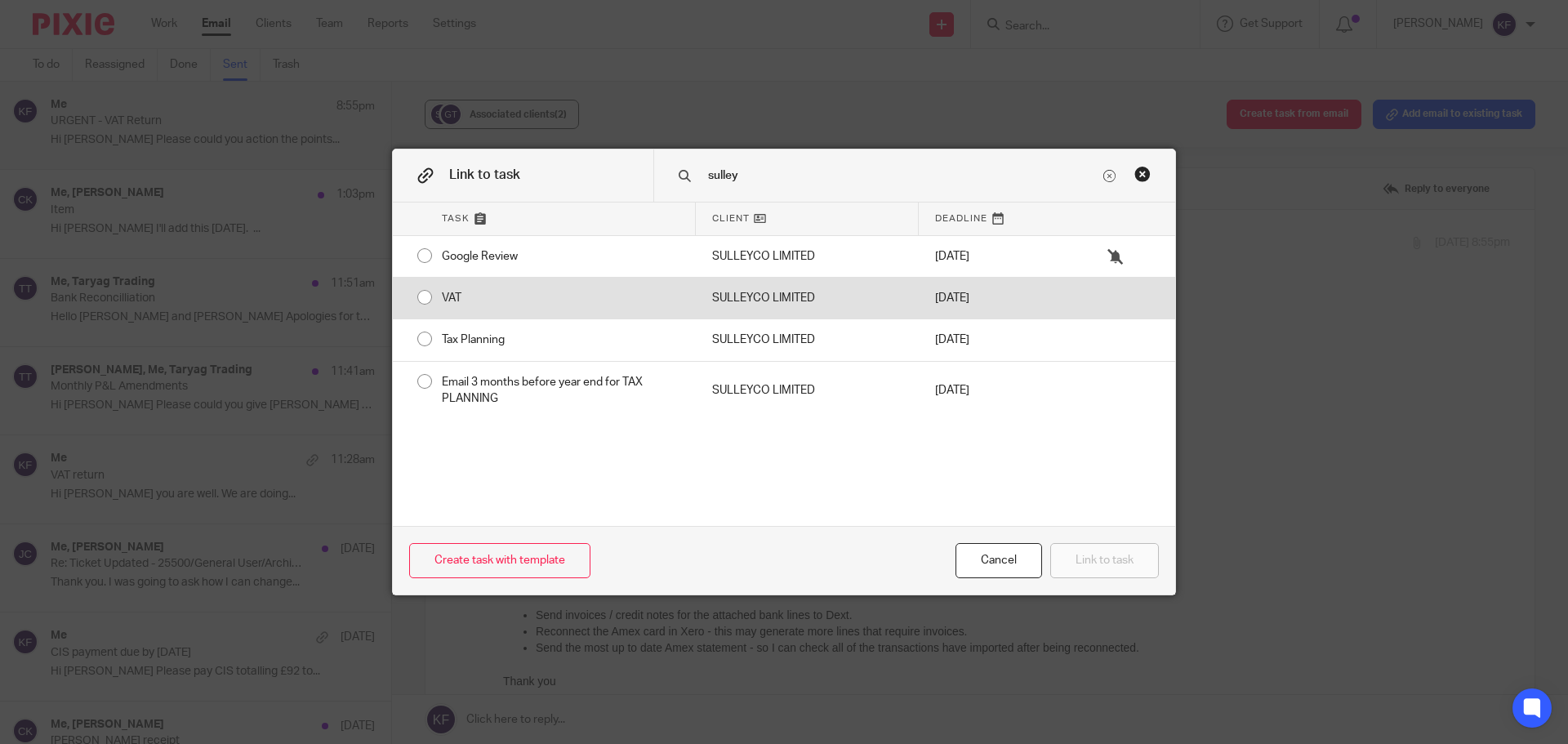
type input "sulley"
click at [450, 295] on div "VAT" at bounding box center [561, 298] width 270 height 41
radio input "true"
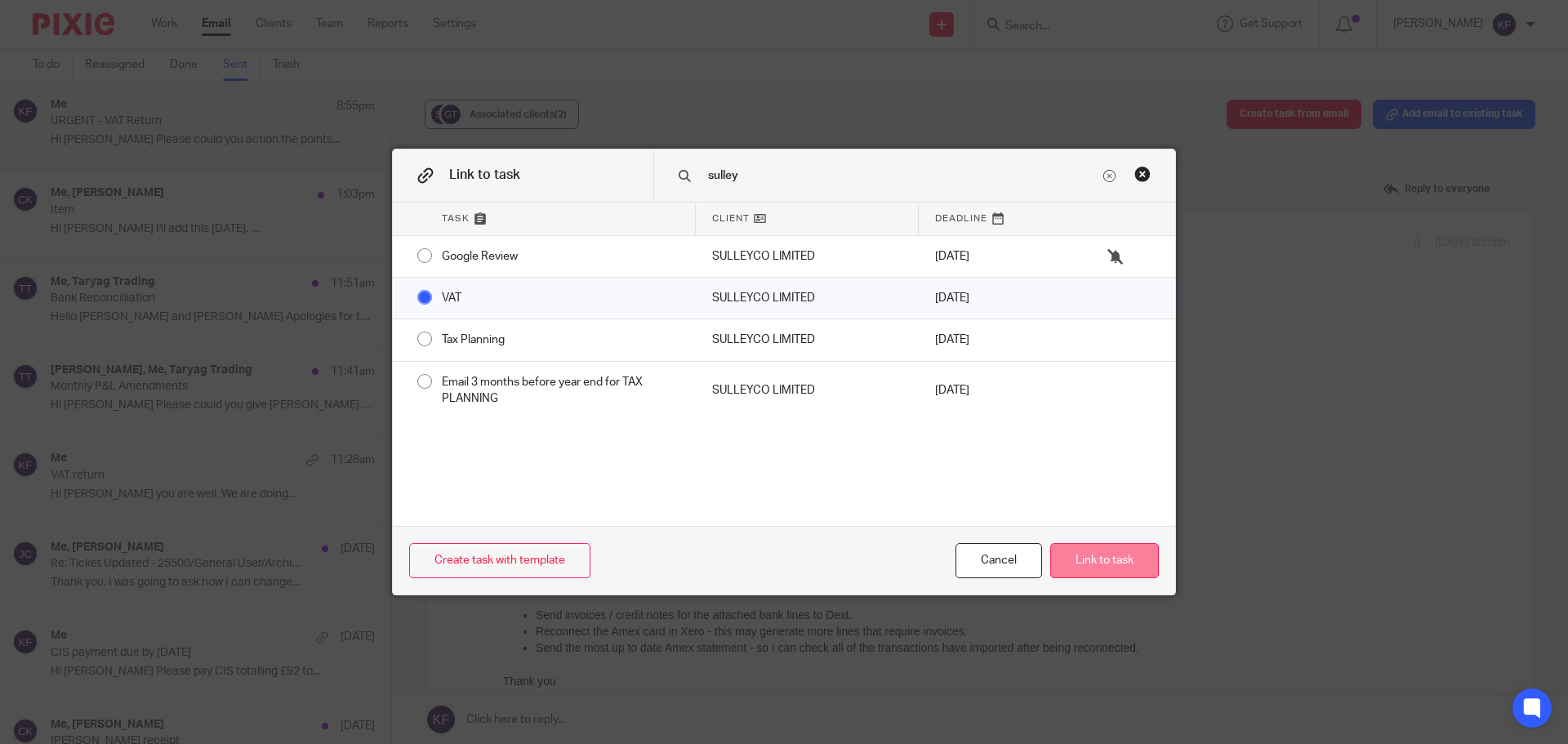
click at [1120, 558] on button "Link to task" at bounding box center [1104, 561] width 108 height 35
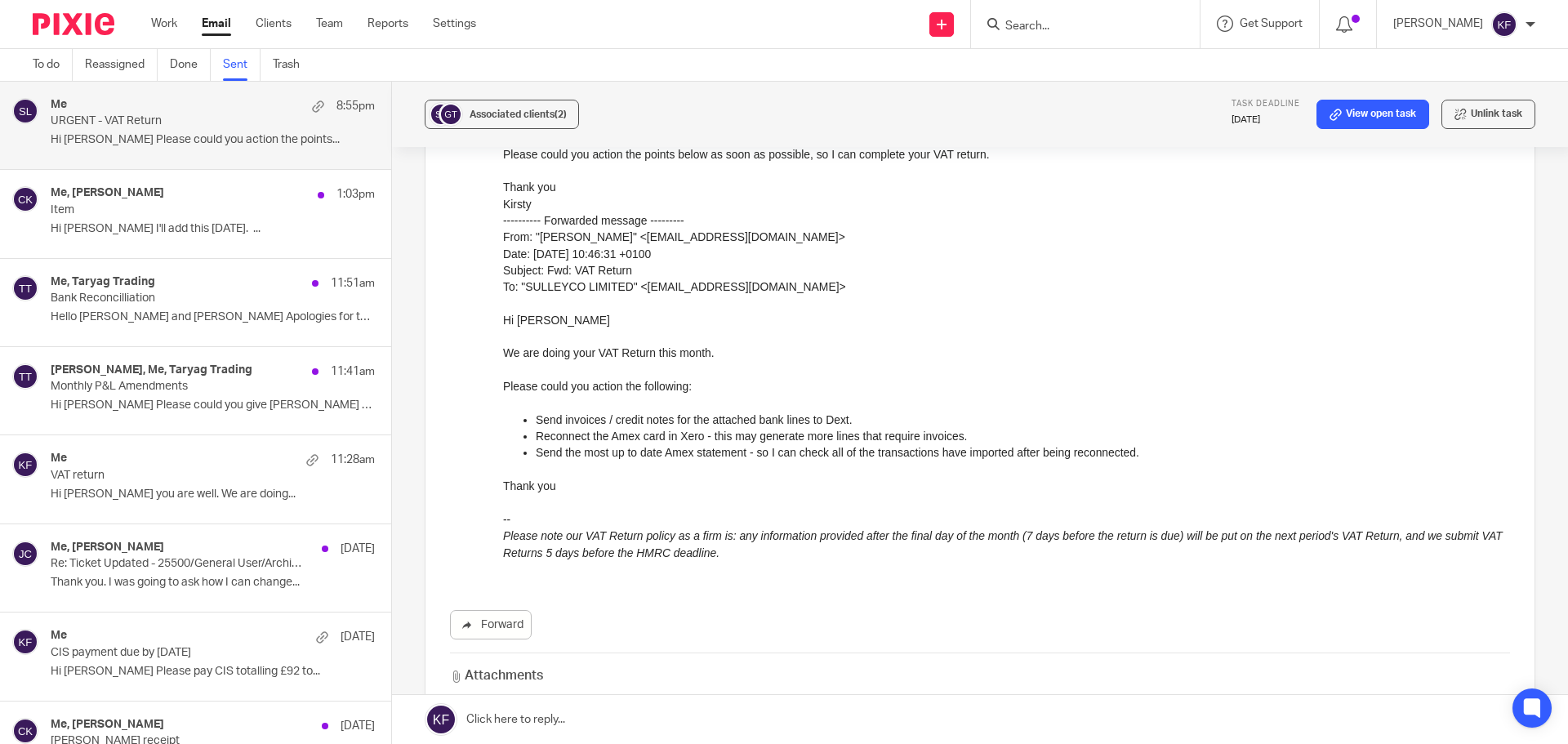
scroll to position [192, 0]
click at [134, 209] on p "Item" at bounding box center [180, 210] width 260 height 14
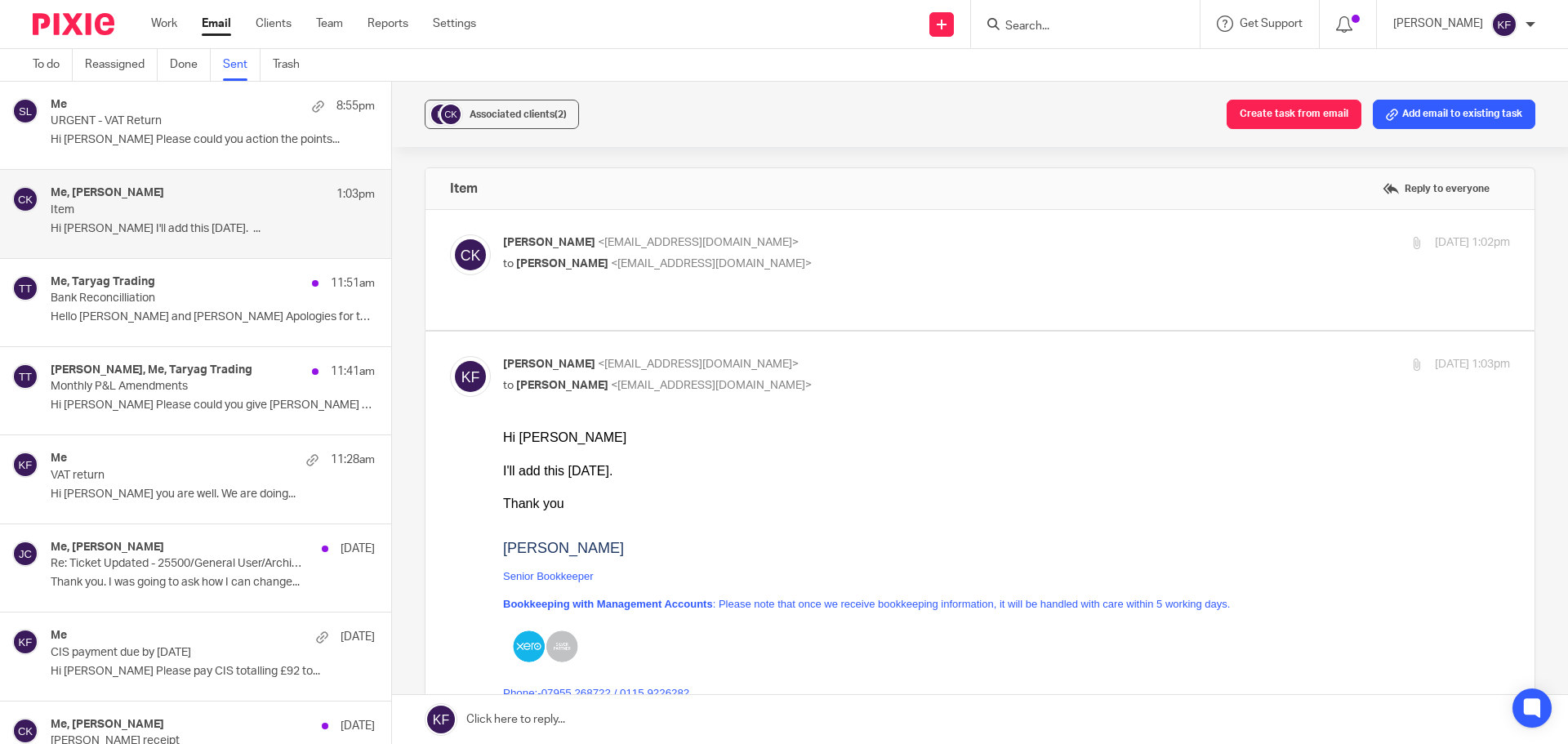
scroll to position [0, 0]
click at [160, 320] on p "Hello Daniel and Sam Apologies for the..." at bounding box center [212, 317] width 324 height 14
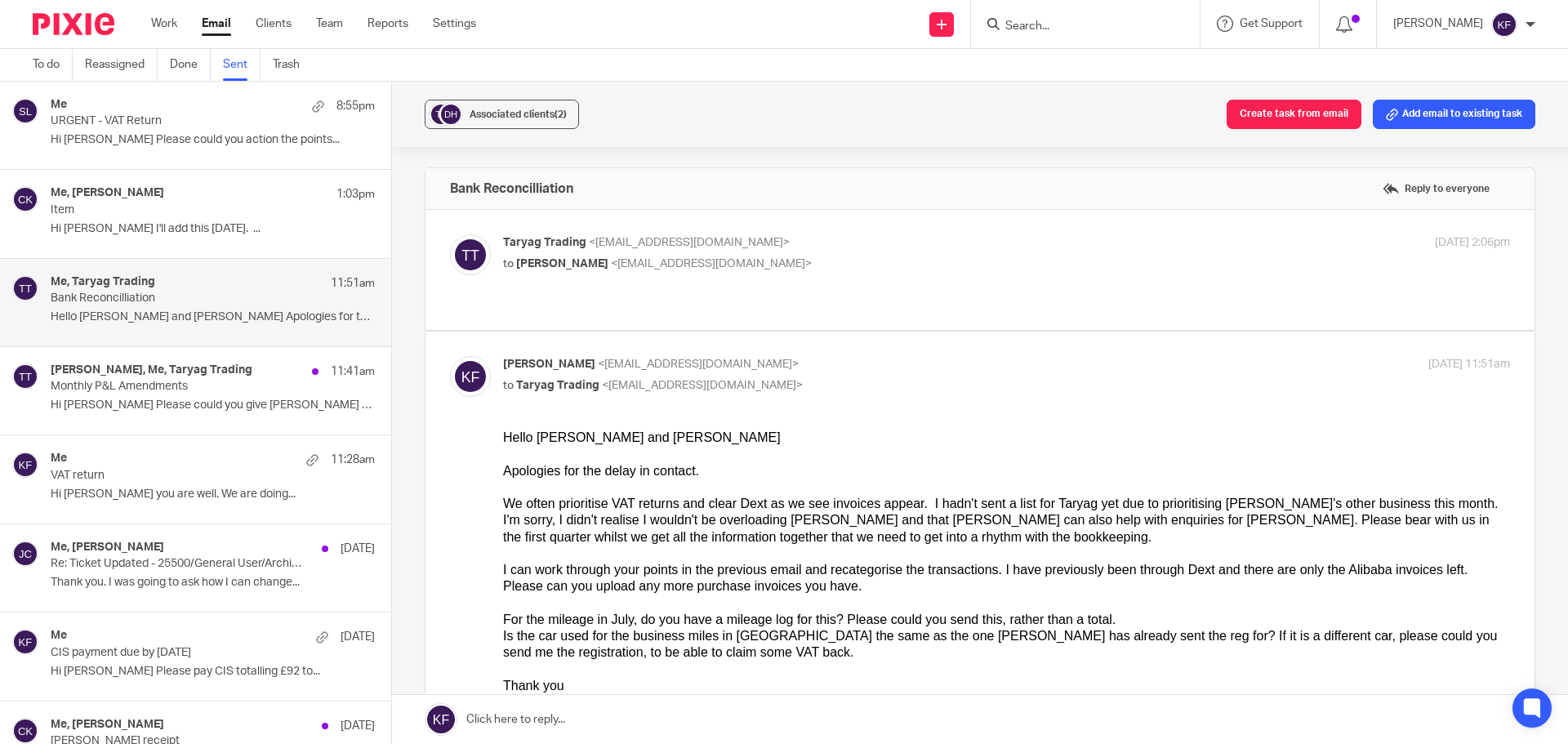
click at [843, 258] on p "to Kirsty Flowerdew <kirsty@archimediaaccounts.co.uk>" at bounding box center [838, 264] width 671 height 17
checkbox input "true"
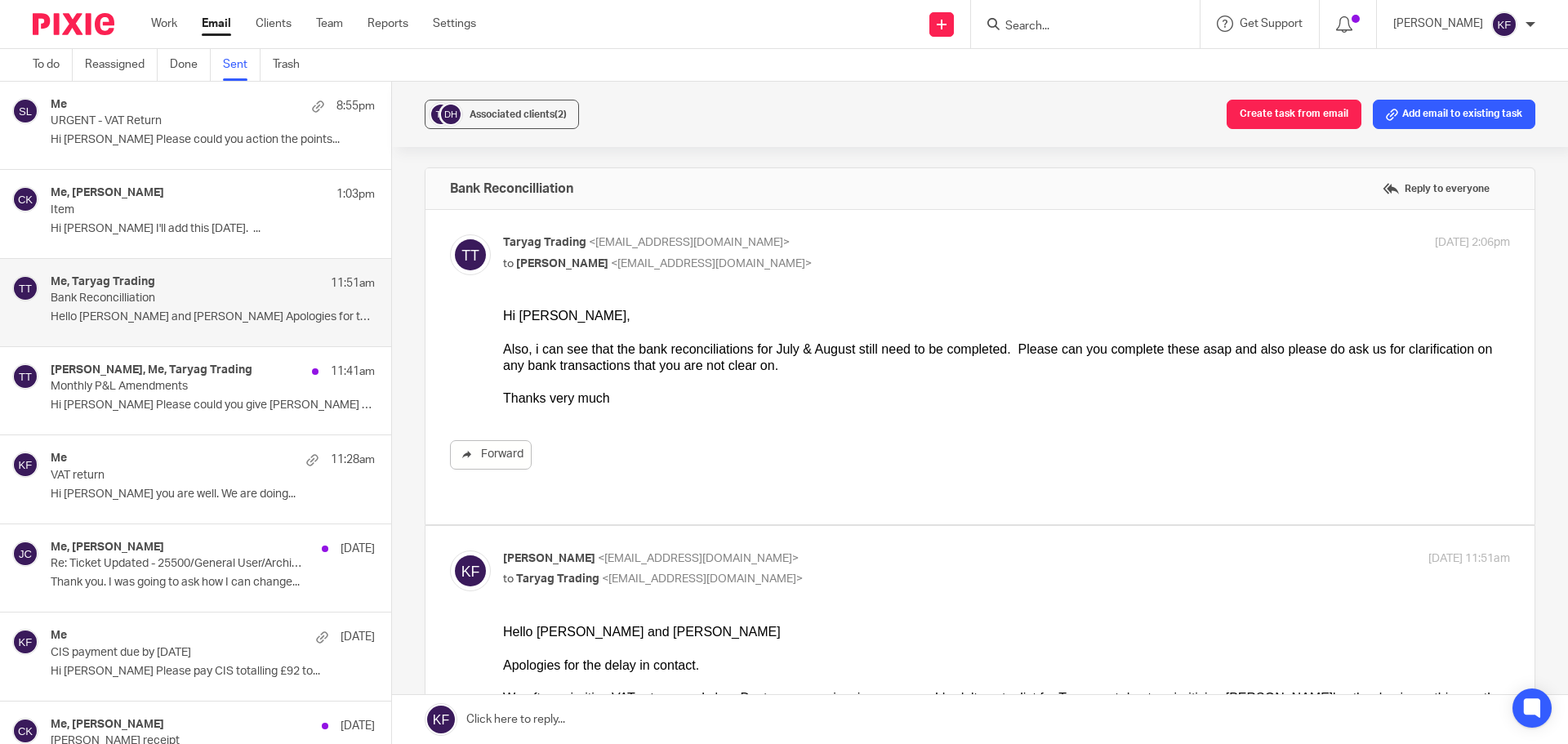
click at [108, 488] on p "Hi Nicky Hope you are well. We are doing..." at bounding box center [212, 495] width 324 height 14
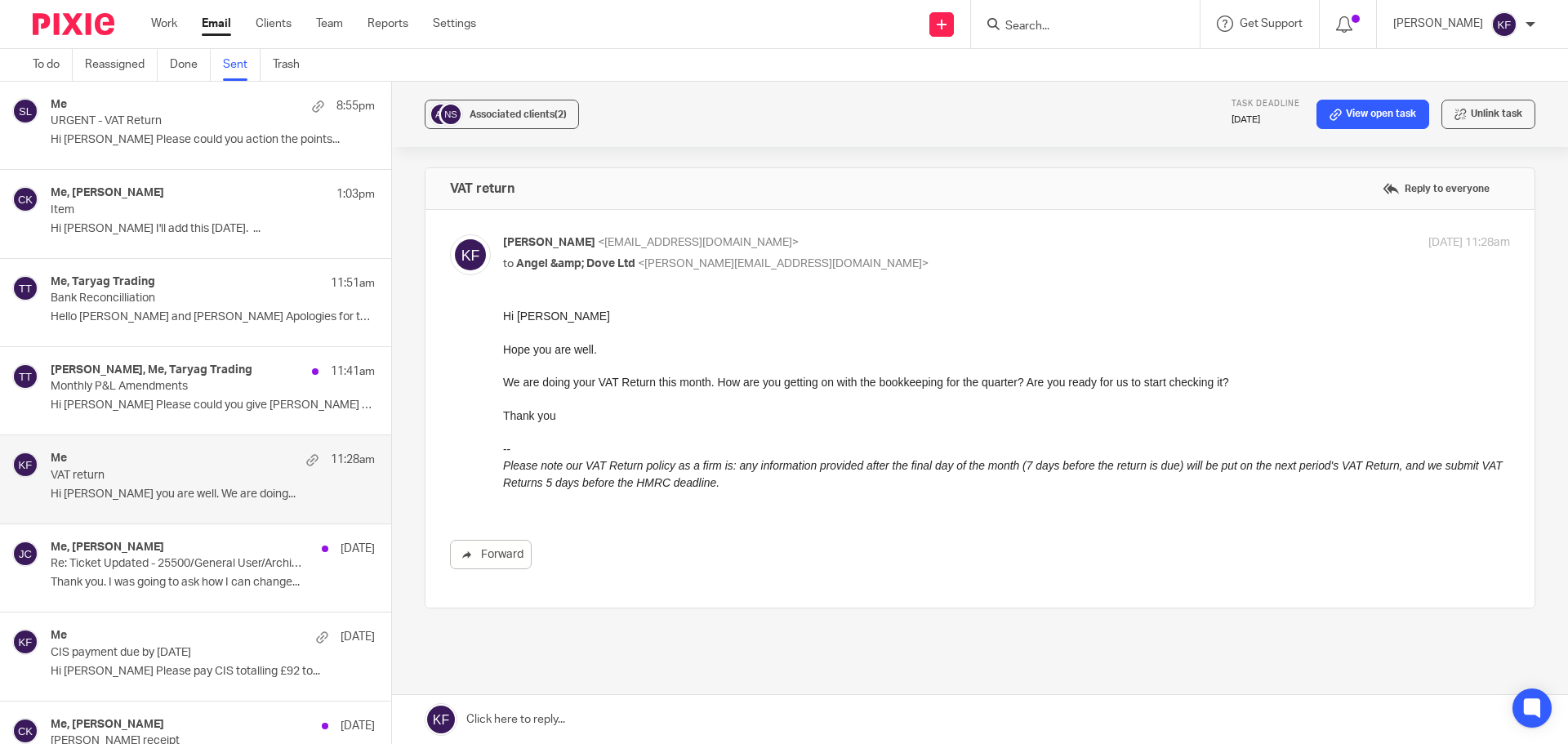
click at [1518, 9] on div "Kirsty Flowerdew My profile Email integration Logout" at bounding box center [1465, 24] width 175 height 48
click at [1517, 25] on img at bounding box center [1504, 24] width 26 height 26
click at [1481, 88] on span "Email integration" at bounding box center [1483, 89] width 85 height 12
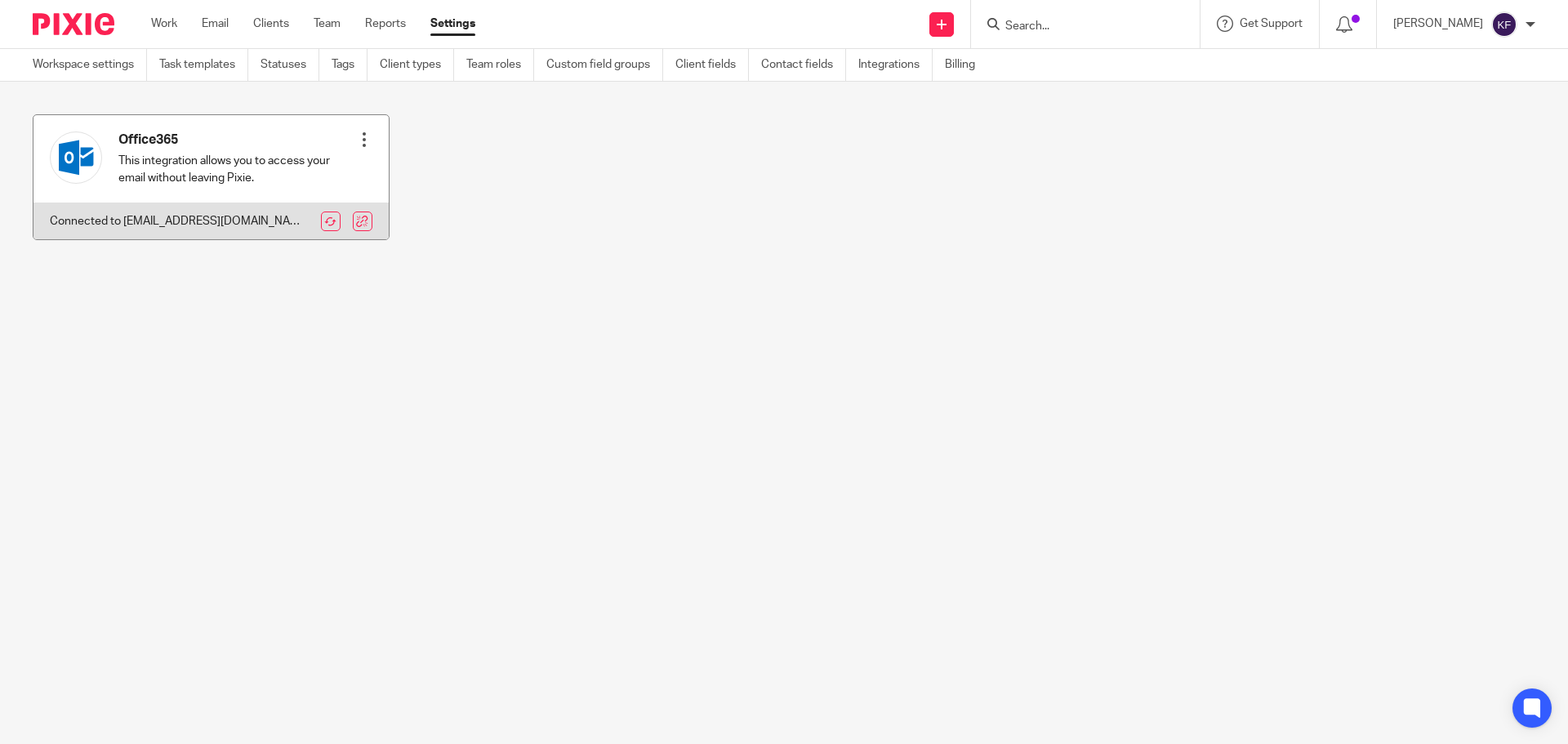
click at [358, 130] on div "Refresh inbox Disconnect" at bounding box center [364, 159] width 16 height 71
click at [358, 134] on div at bounding box center [364, 139] width 16 height 16
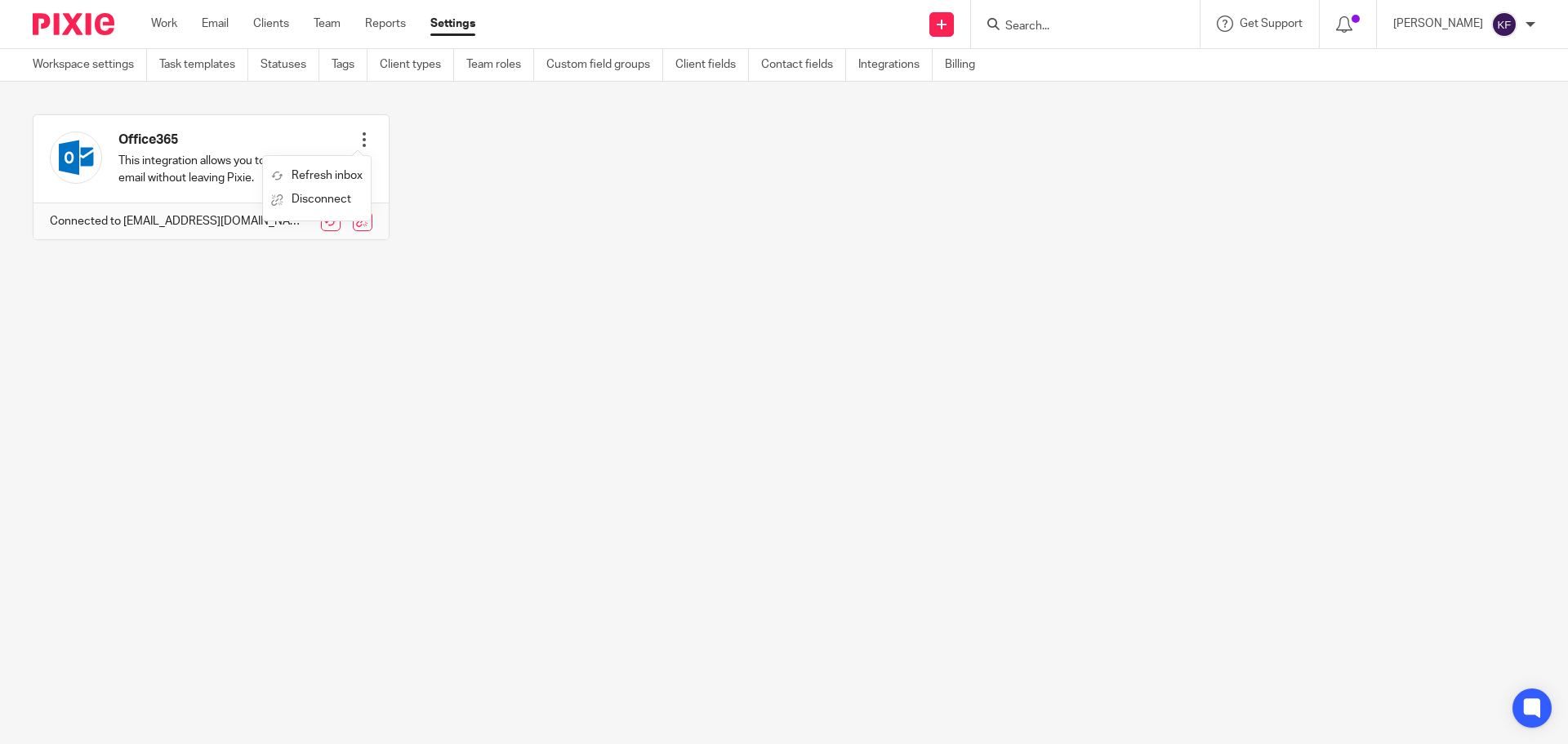
click at [682, 157] on div "Office365 This integration allows you to access your email without leaving Pixi…" at bounding box center [772, 189] width 1529 height 150
click at [1526, 28] on div at bounding box center [1531, 24] width 10 height 10
click at [1484, 86] on span "Email integration" at bounding box center [1483, 89] width 85 height 12
click at [76, 76] on link "Workspace settings" at bounding box center [90, 65] width 114 height 32
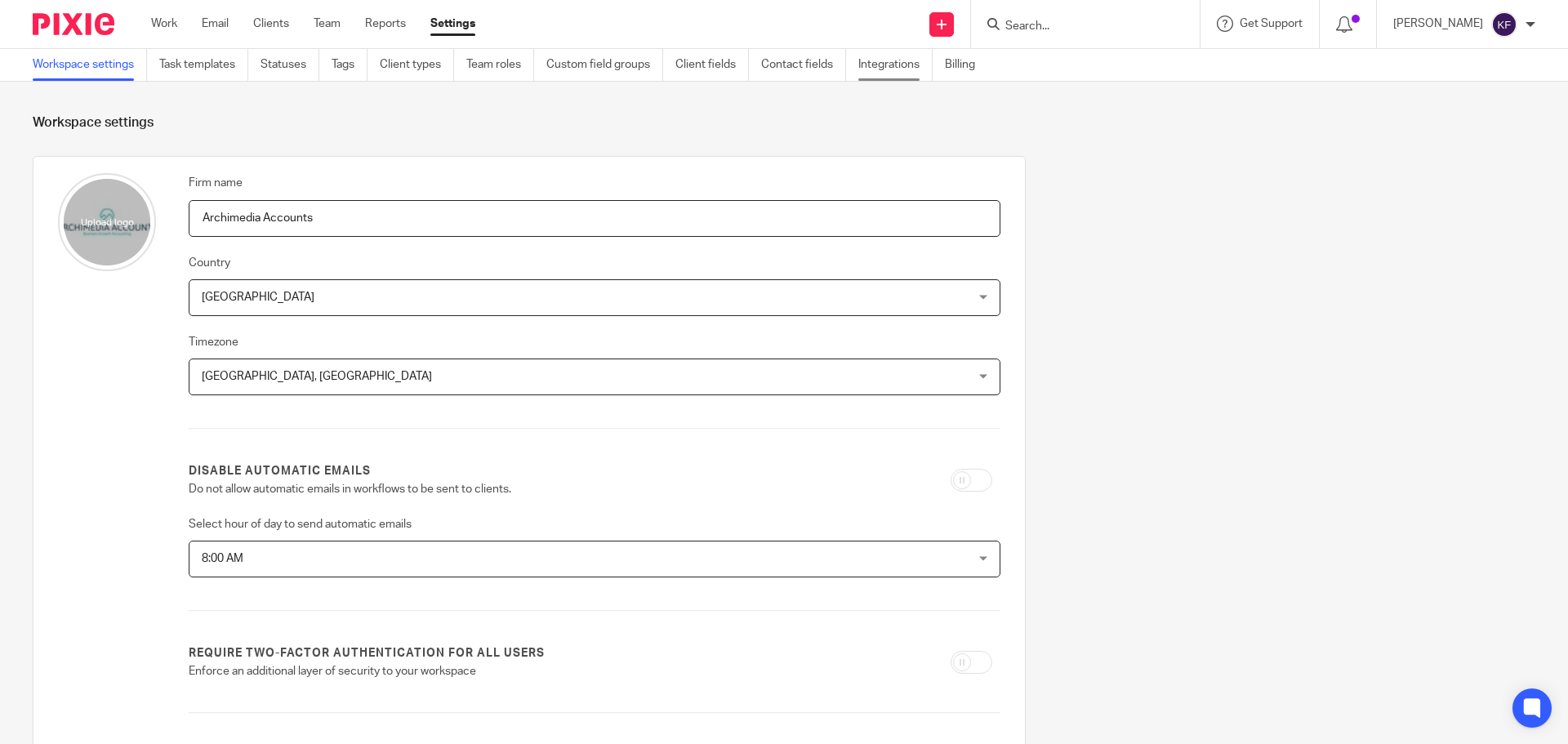
click at [915, 70] on link "Integrations" at bounding box center [895, 65] width 74 height 32
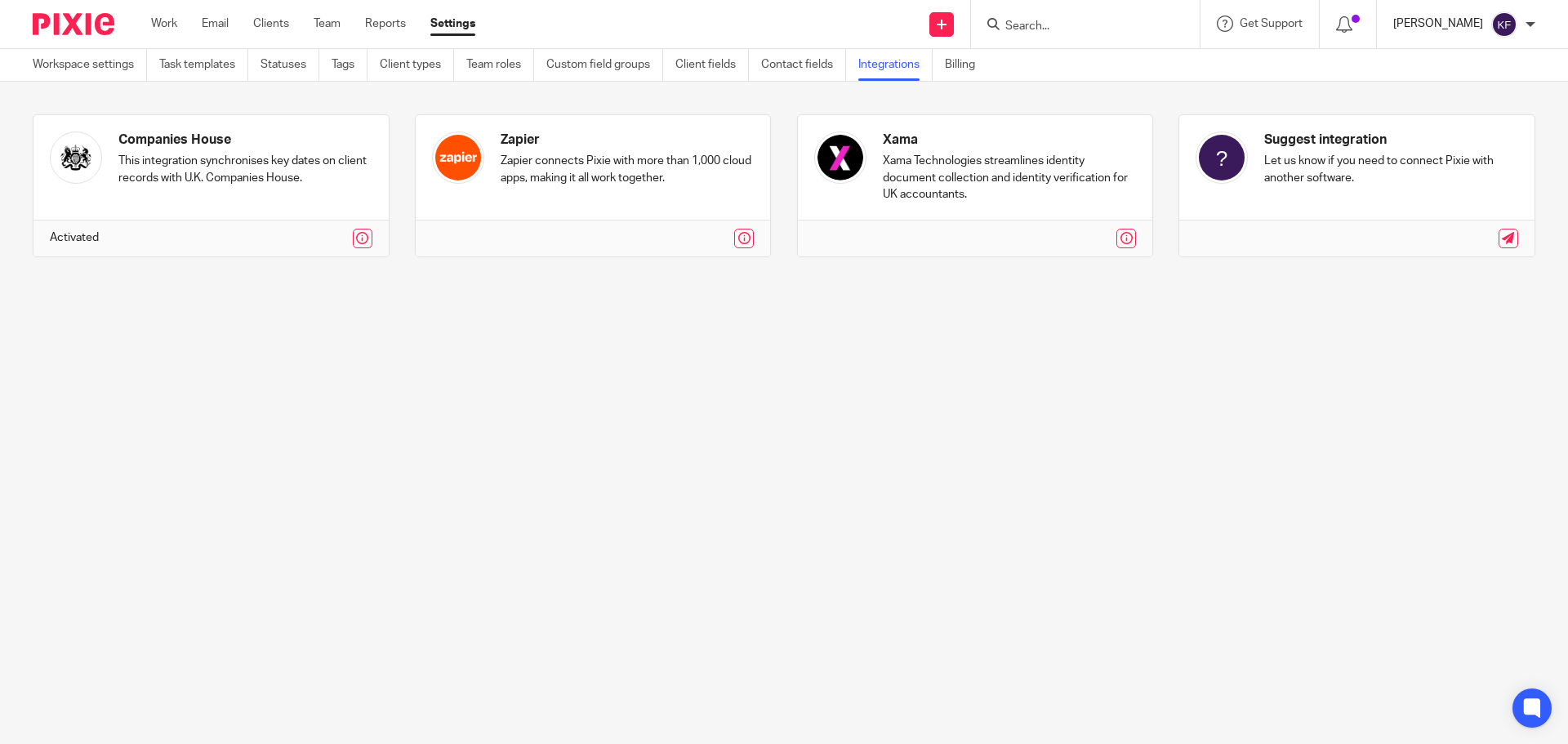
click at [1467, 28] on p "[PERSON_NAME]" at bounding box center [1438, 23] width 90 height 16
click at [1470, 55] on li "My profile" at bounding box center [1472, 65] width 108 height 24
click at [1481, 67] on span "My profile" at bounding box center [1466, 65] width 50 height 12
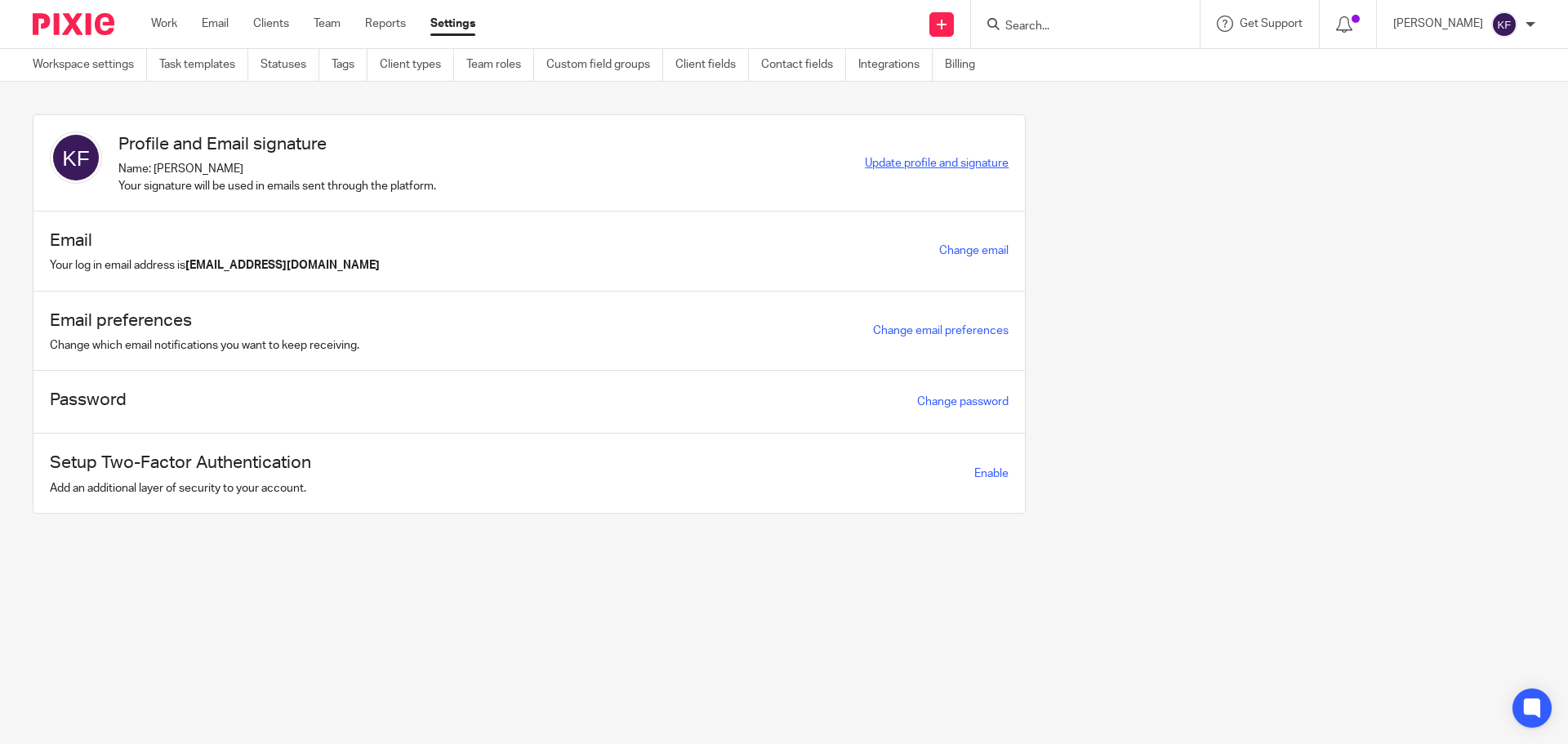
click at [945, 163] on span "Update profile and signature" at bounding box center [936, 164] width 144 height 12
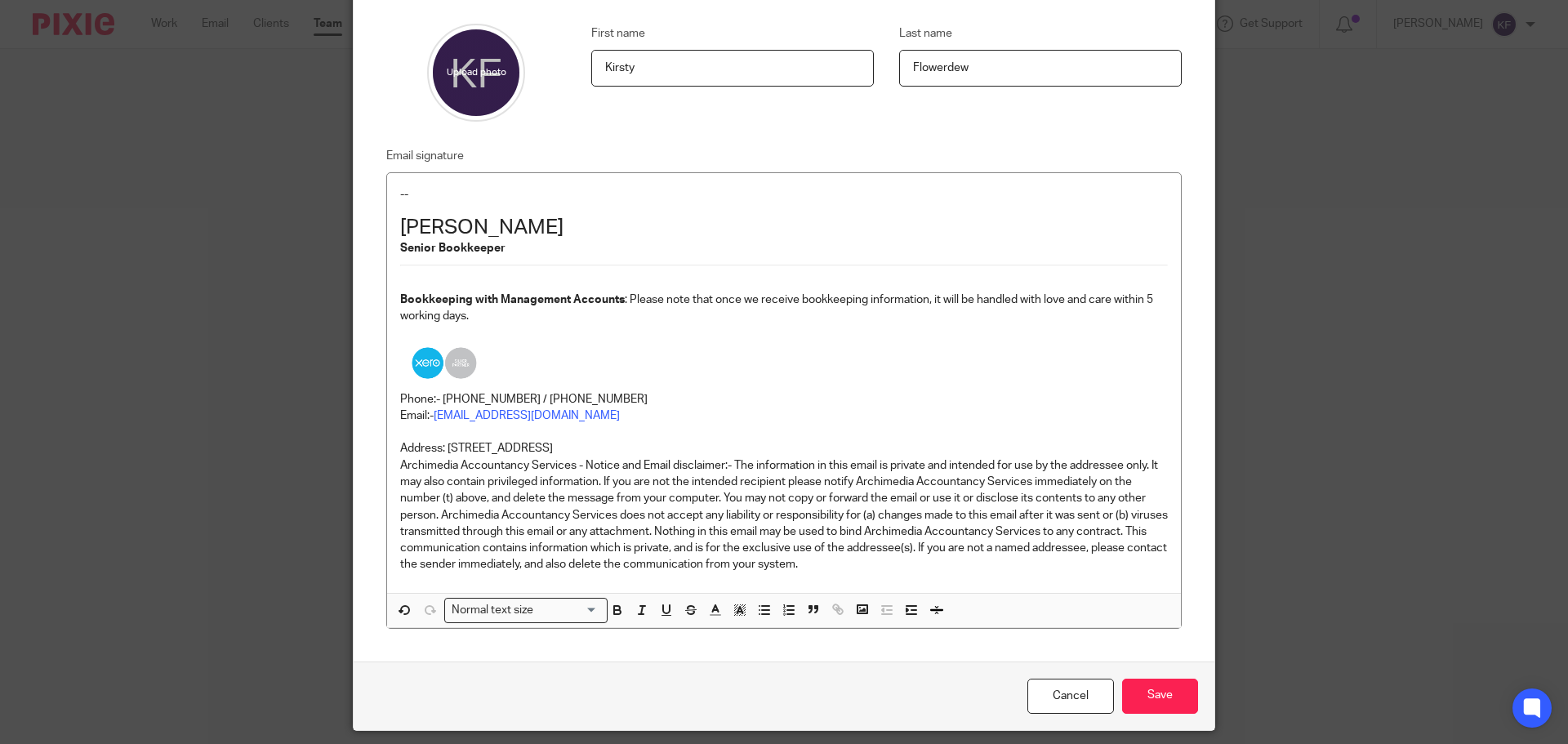
scroll to position [164, 0]
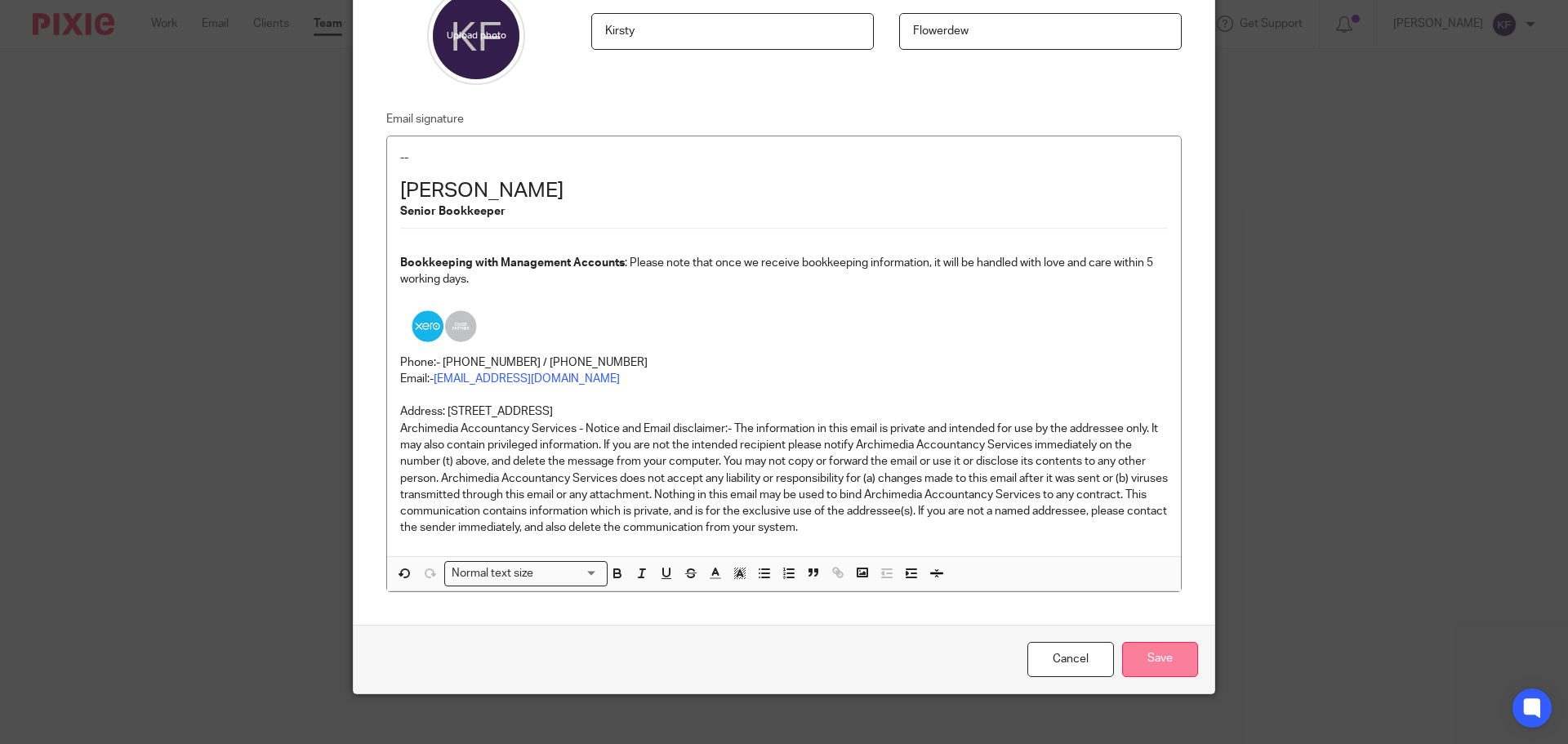
click at [1180, 658] on input "Save" at bounding box center [1160, 659] width 76 height 35
